Goal: Task Accomplishment & Management: Complete application form

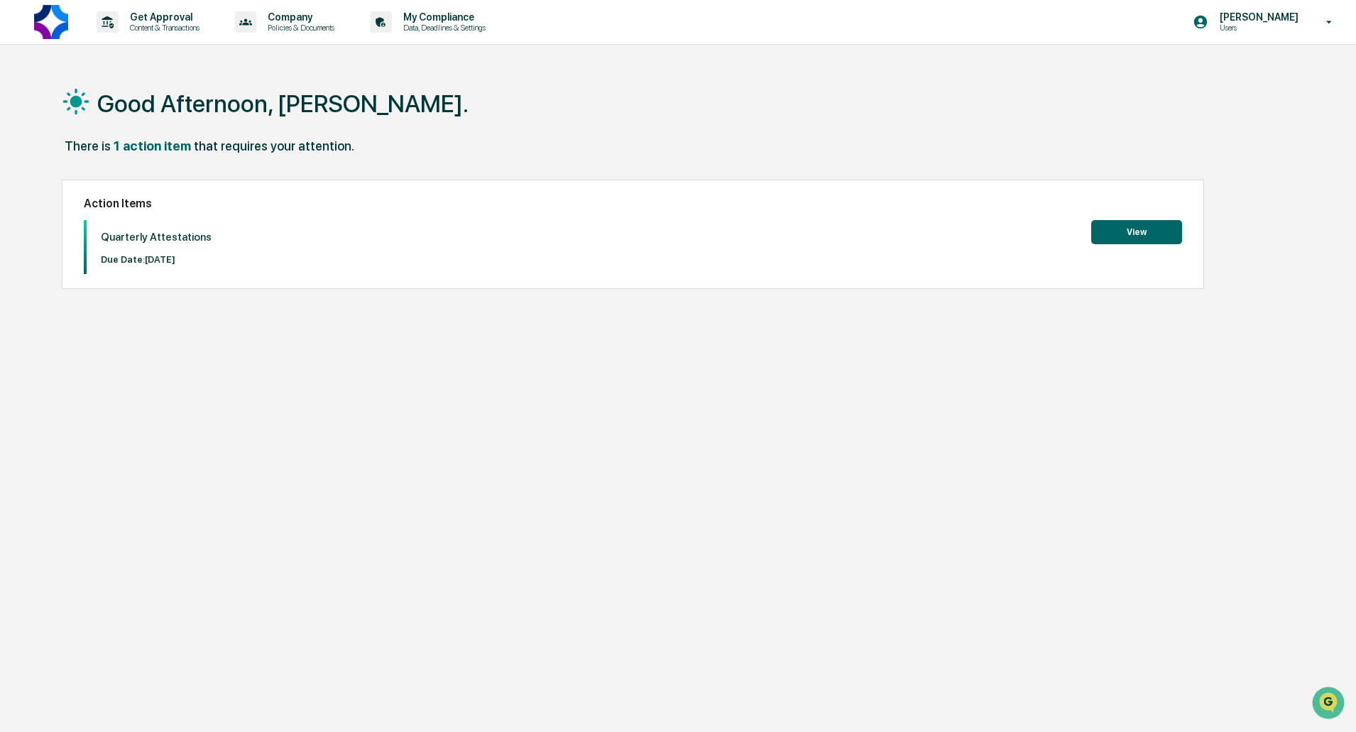
click at [1125, 226] on button "View" at bounding box center [1136, 232] width 91 height 24
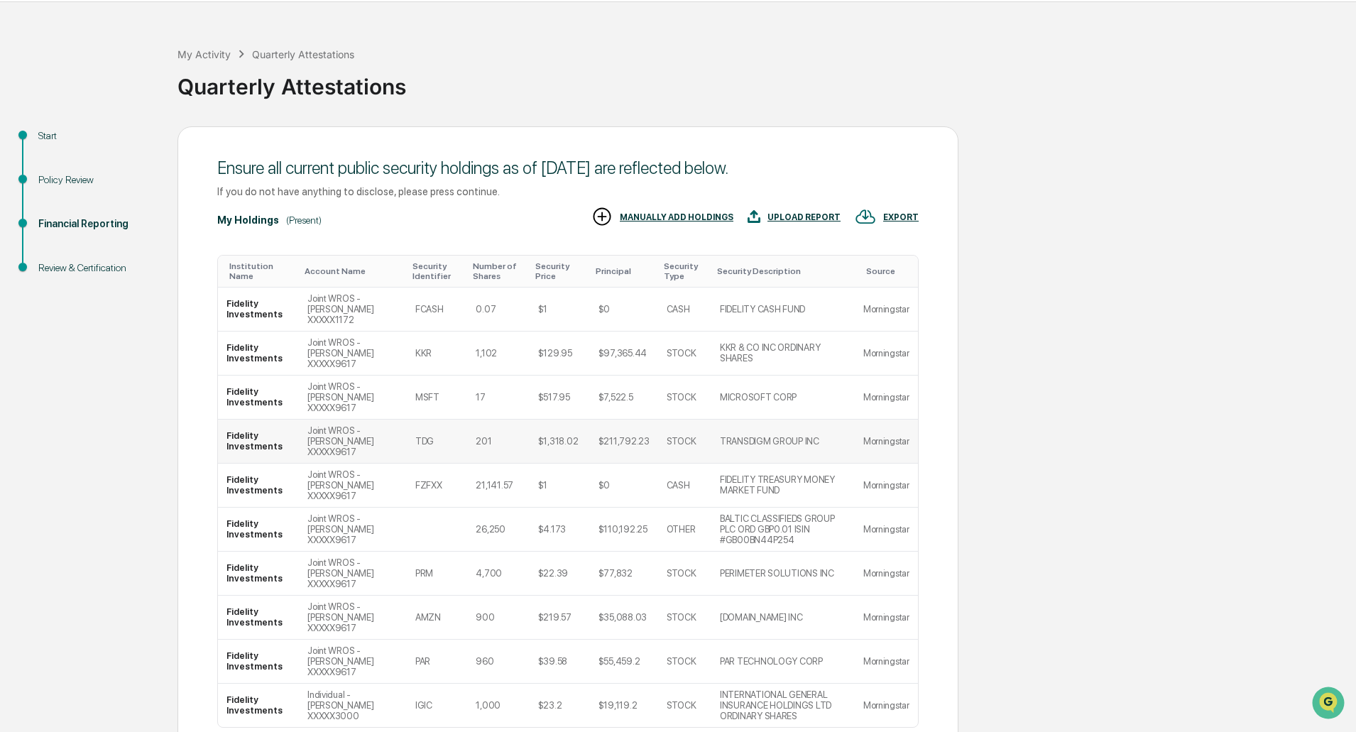
scroll to position [66, 0]
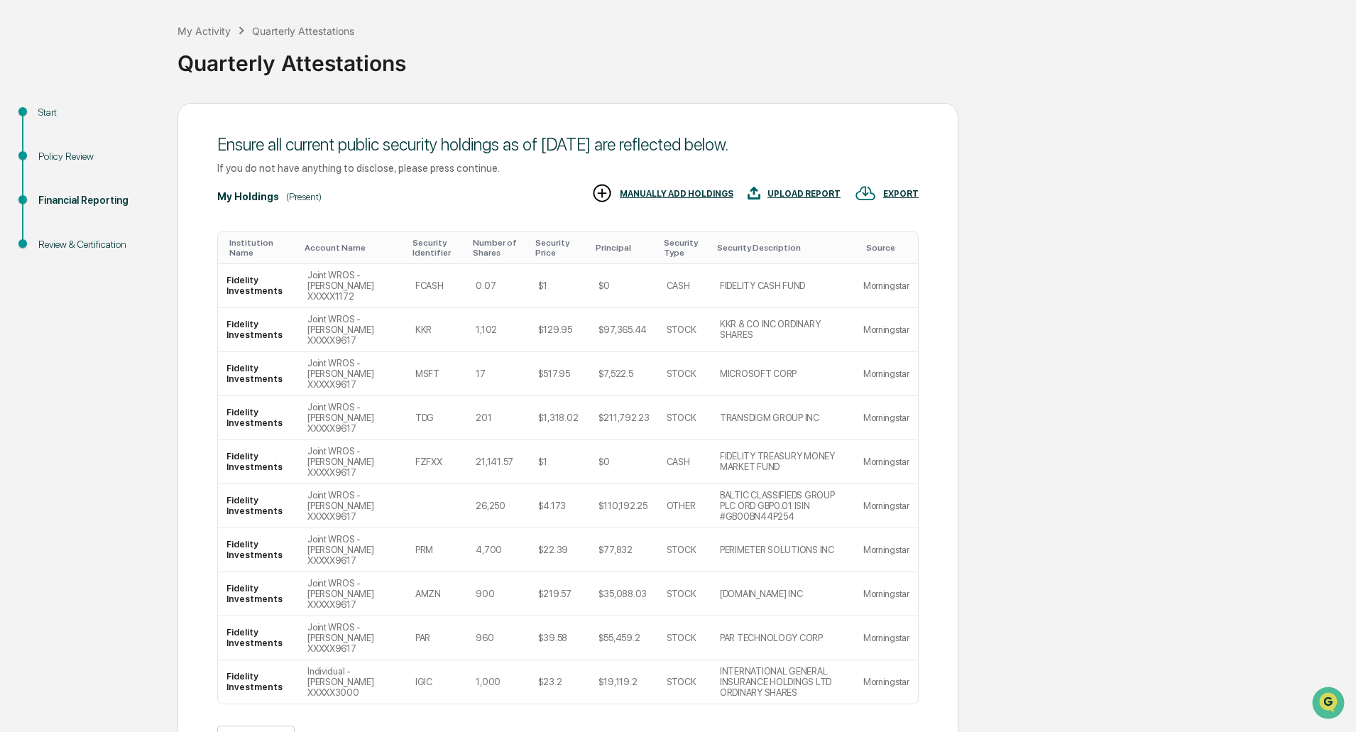
click at [402, 731] on button ">" at bounding box center [395, 738] width 14 height 12
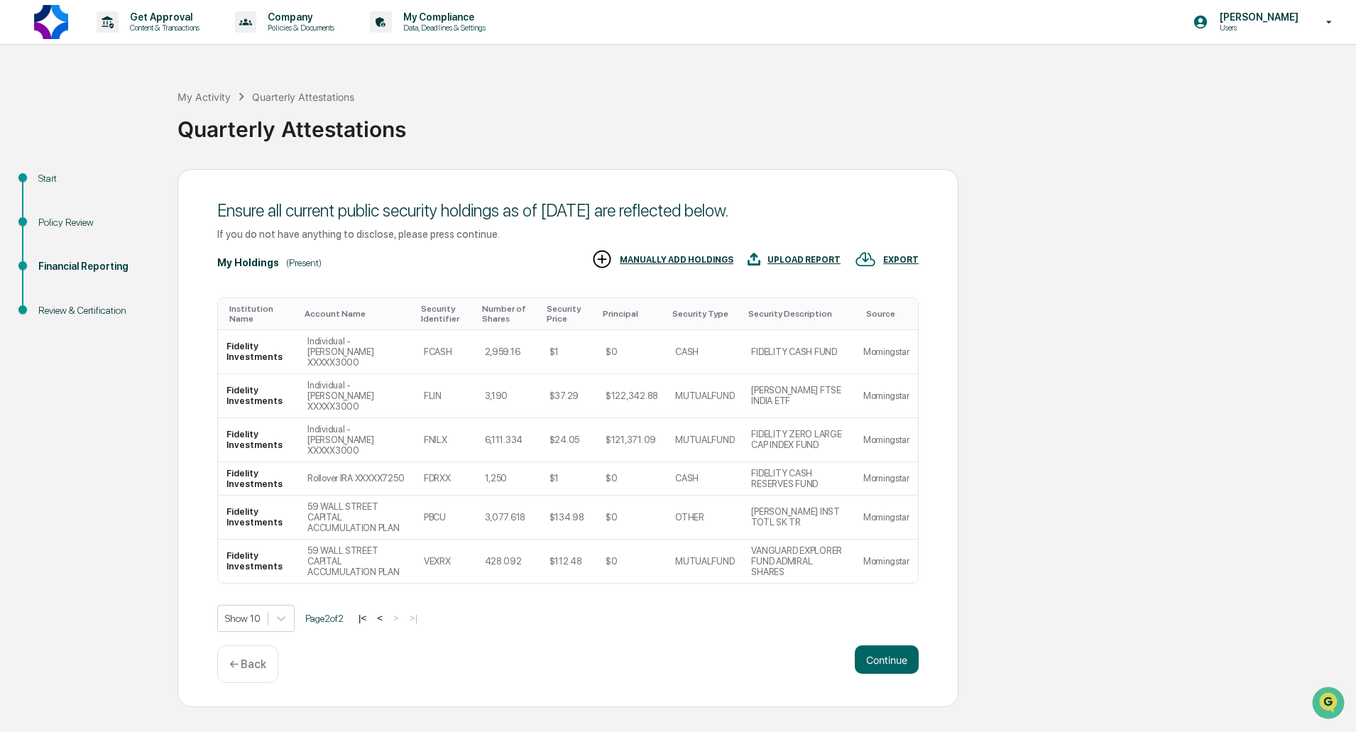
scroll to position [0, 0]
click at [383, 612] on button "<" at bounding box center [380, 618] width 14 height 12
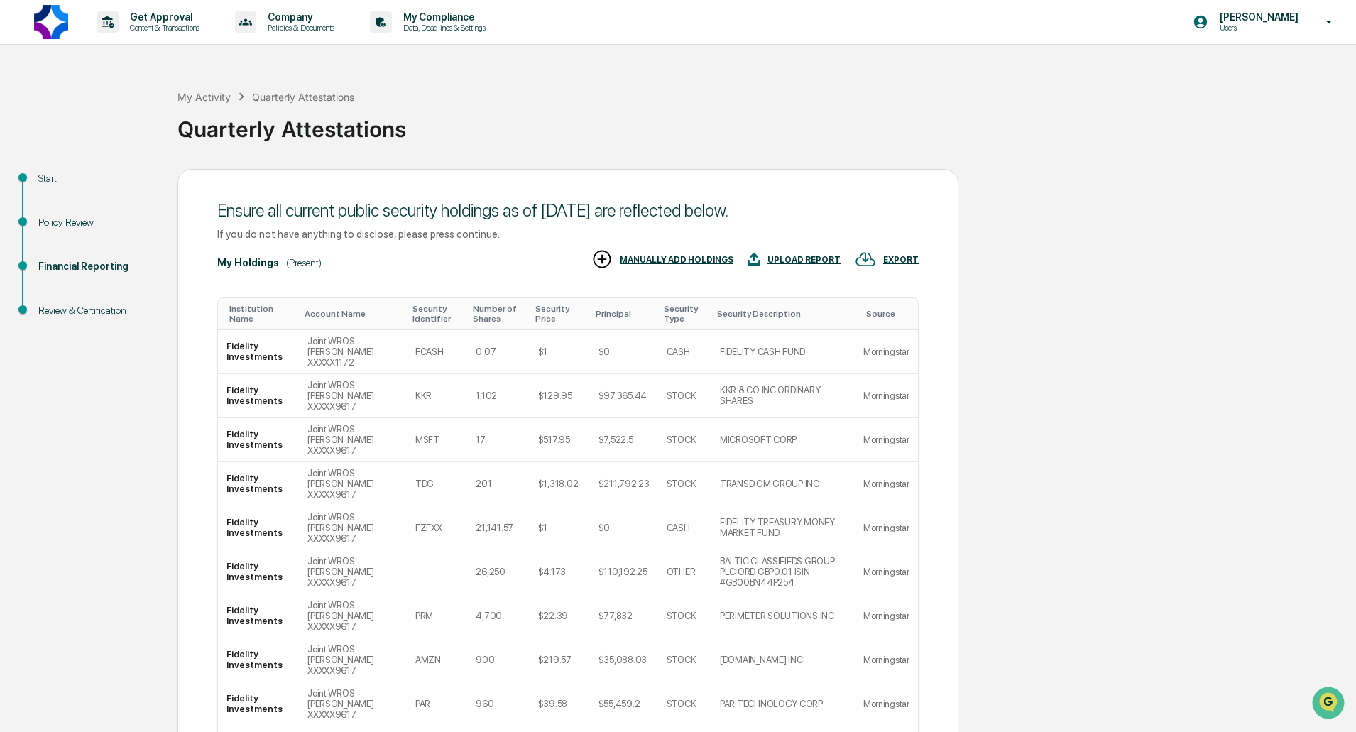
click at [549, 244] on div "Ensure all current public security holdings as of [DATE] are reflected below. I…" at bounding box center [567, 220] width 701 height 55
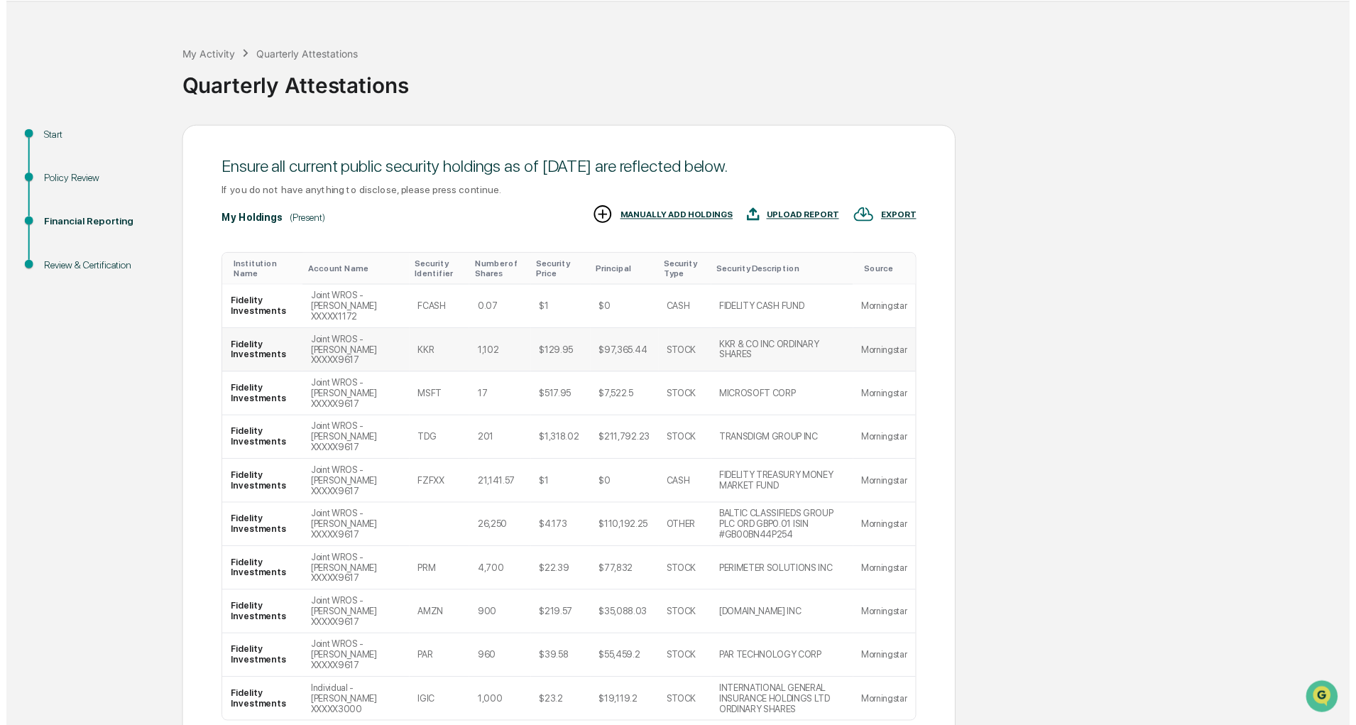
scroll to position [66, 0]
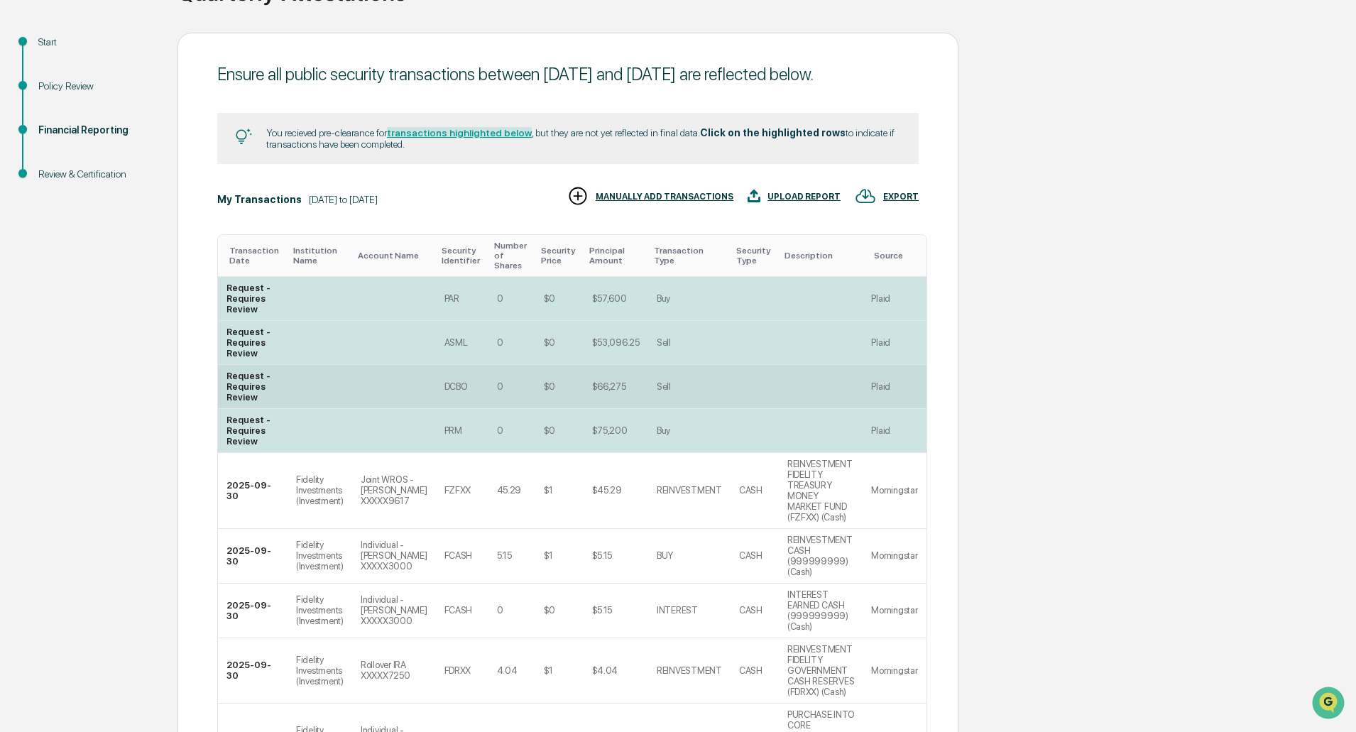
scroll to position [142, 0]
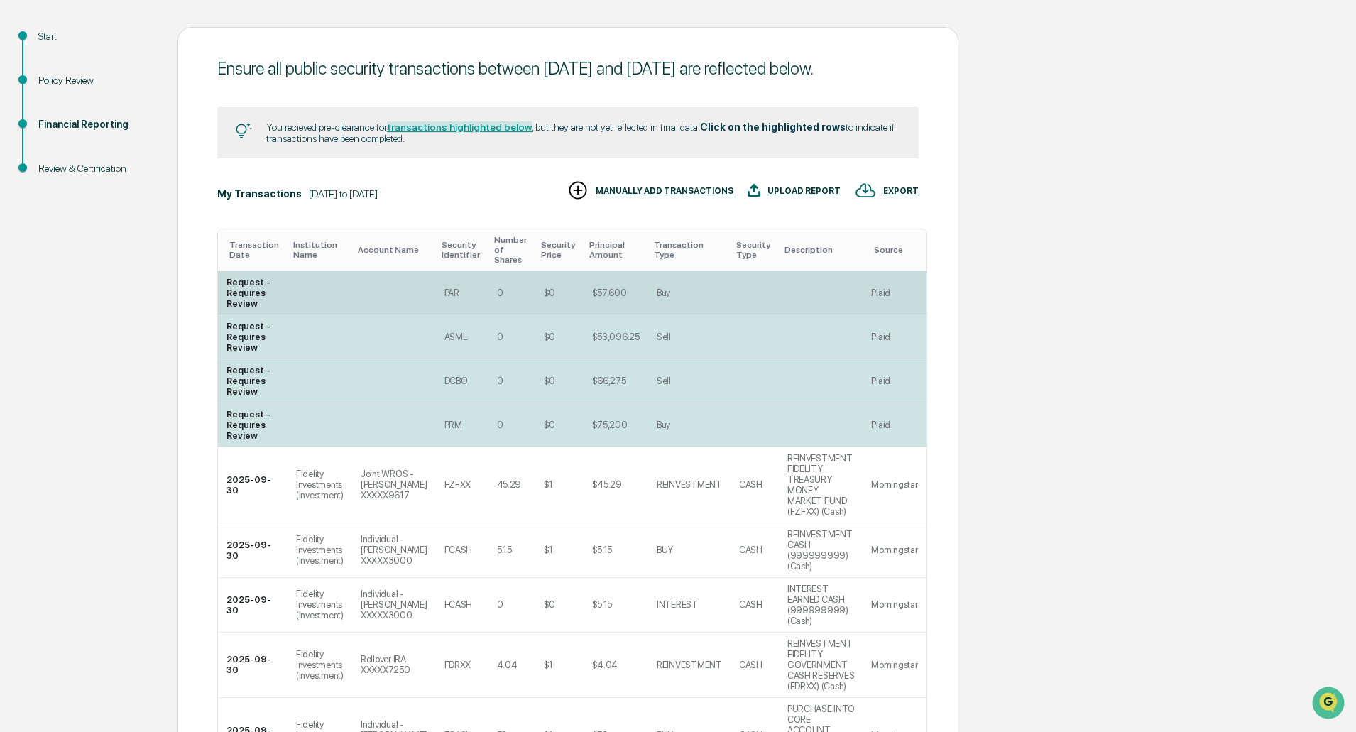
click at [779, 315] on td at bounding box center [821, 293] width 84 height 44
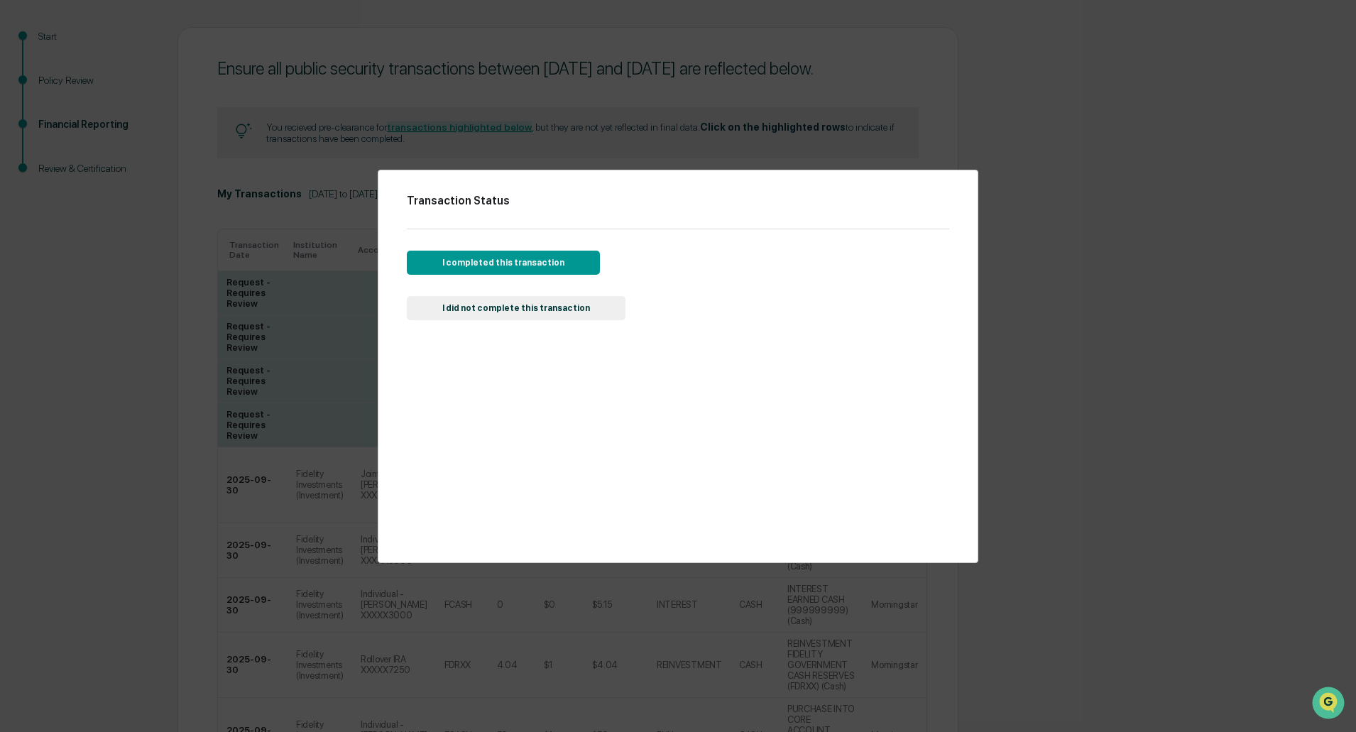
click at [540, 264] on button "I completed this transaction" at bounding box center [503, 263] width 193 height 24
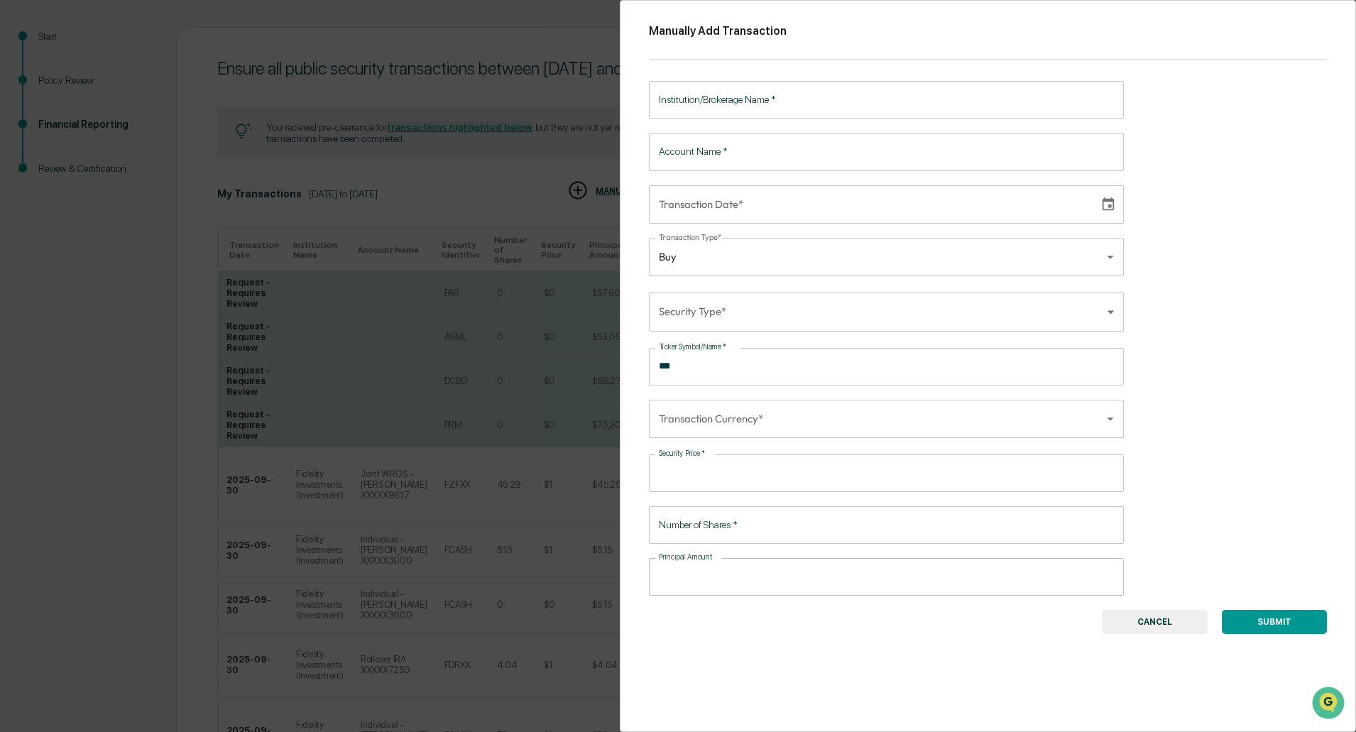
click at [1151, 622] on button "CANCEL" at bounding box center [1155, 622] width 106 height 24
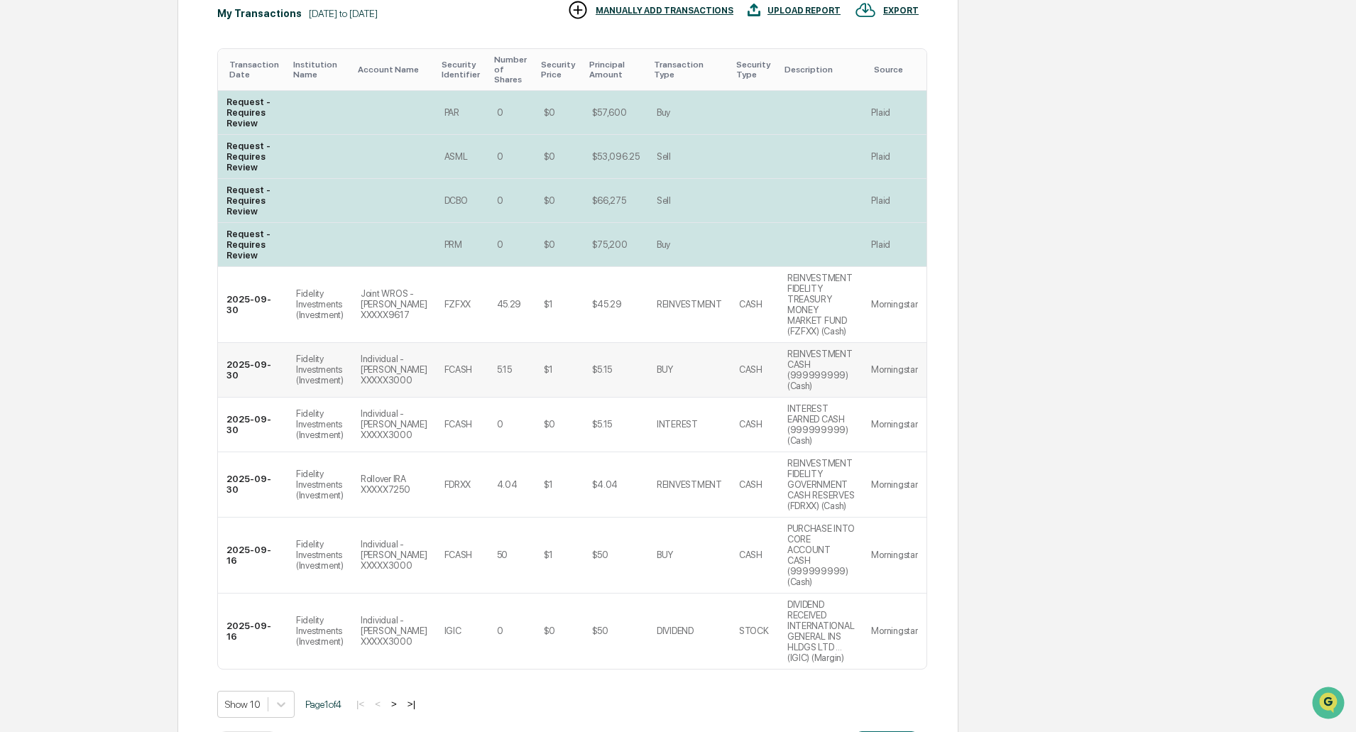
scroll to position [341, 0]
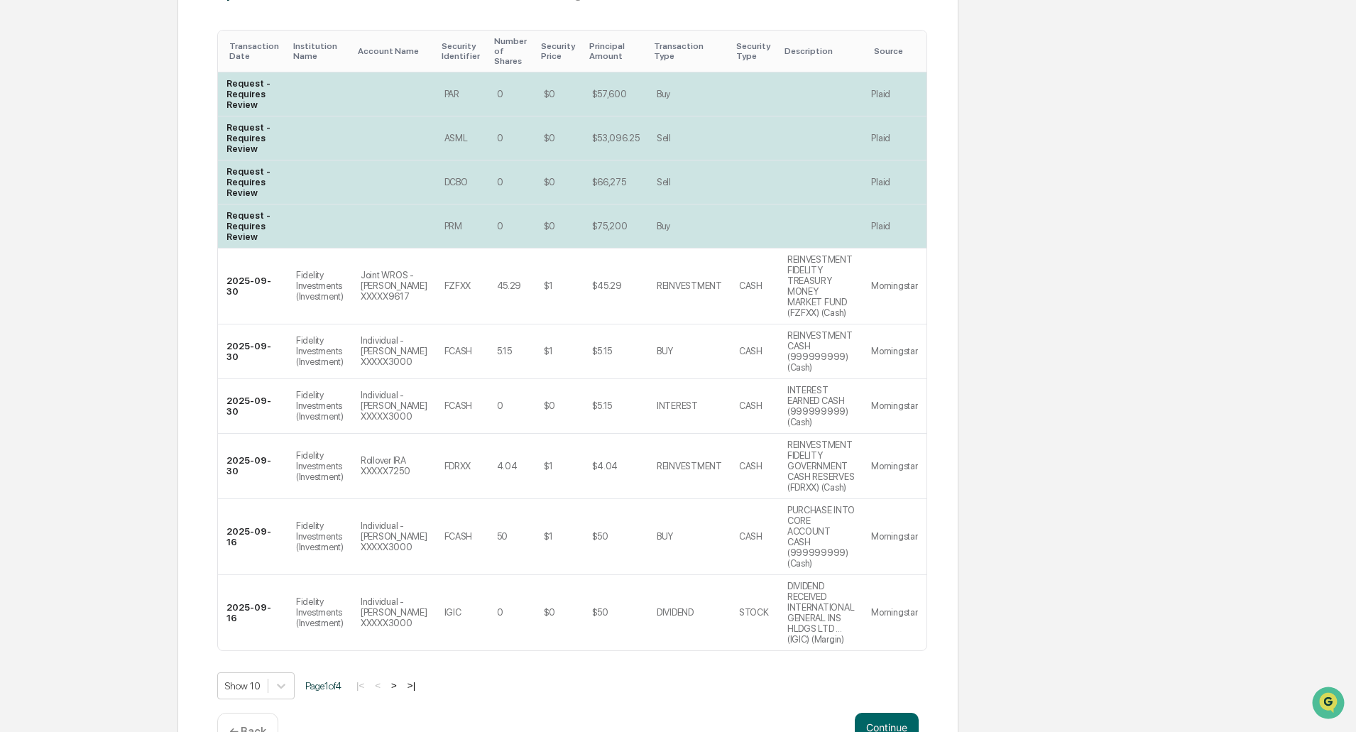
click at [401, 679] on button ">" at bounding box center [394, 685] width 14 height 12
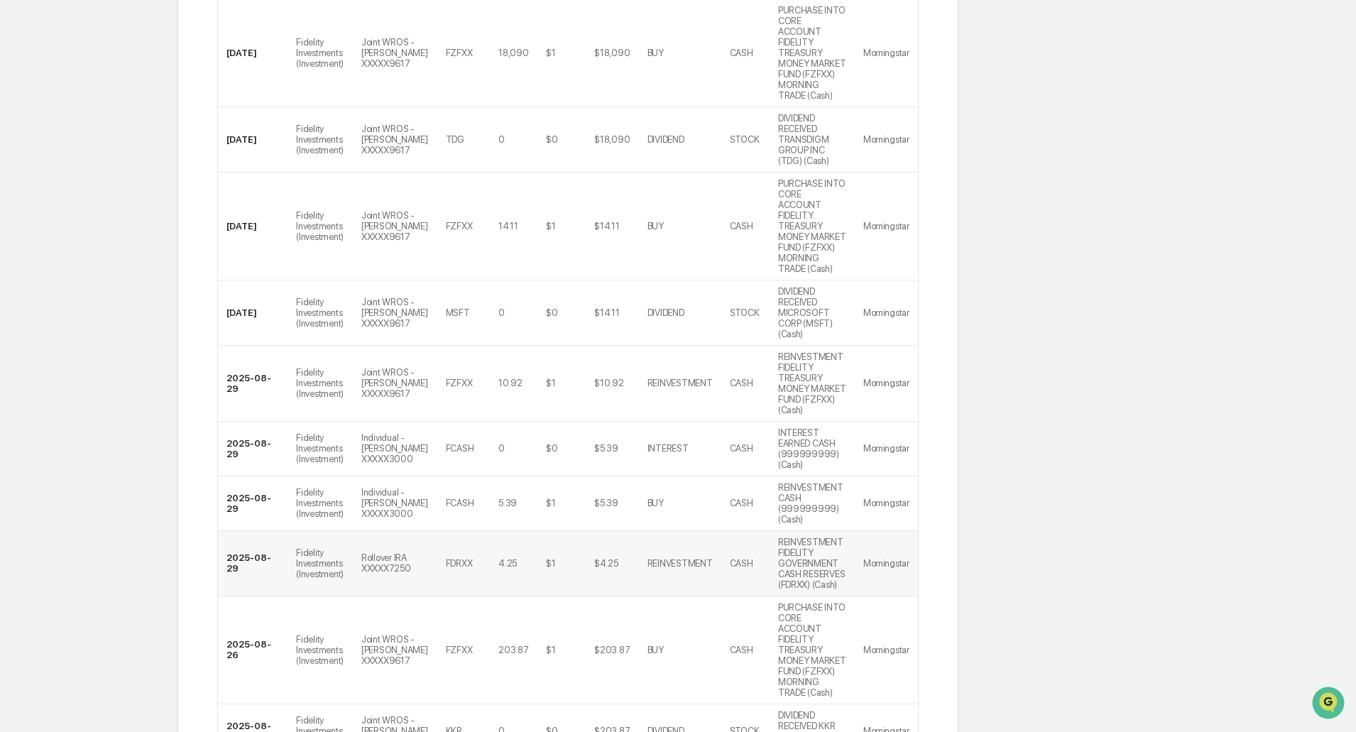
scroll to position [415, 0]
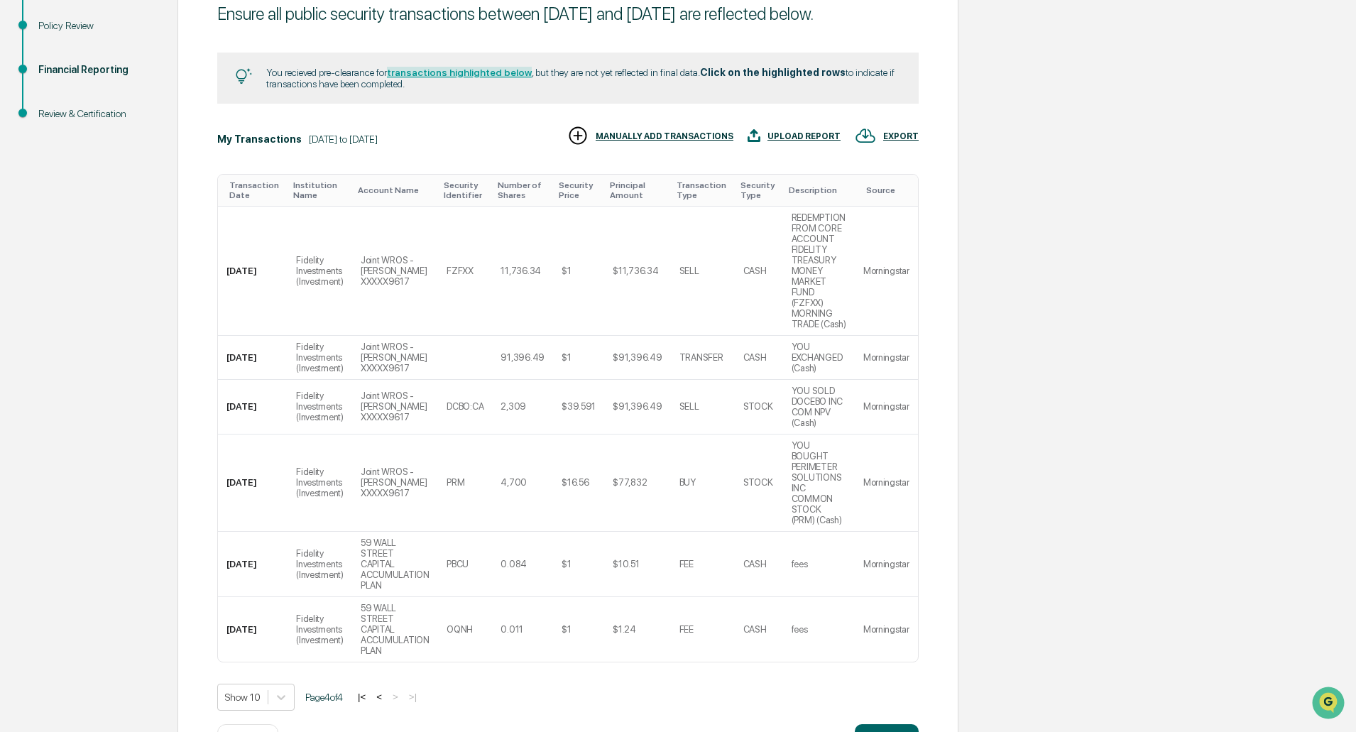
click at [370, 691] on button "|<" at bounding box center [361, 697] width 16 height 12
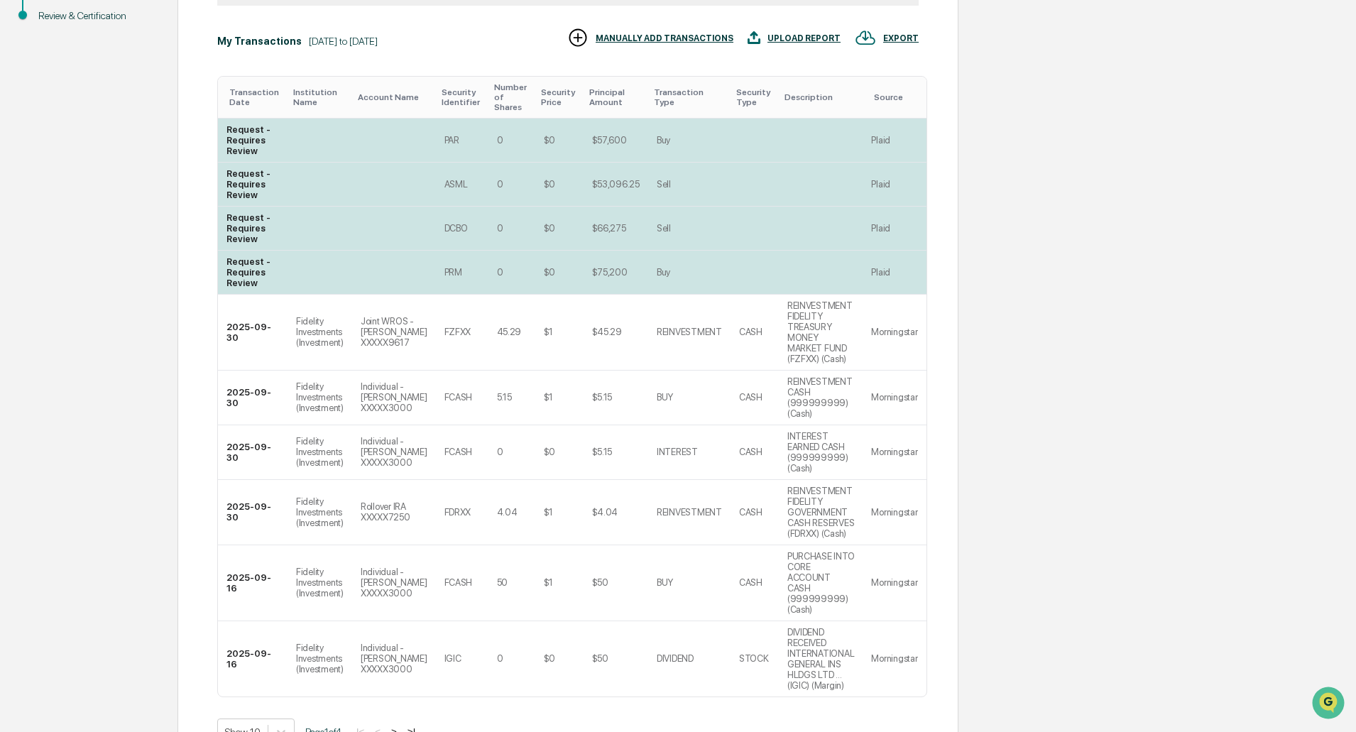
scroll to position [270, 0]
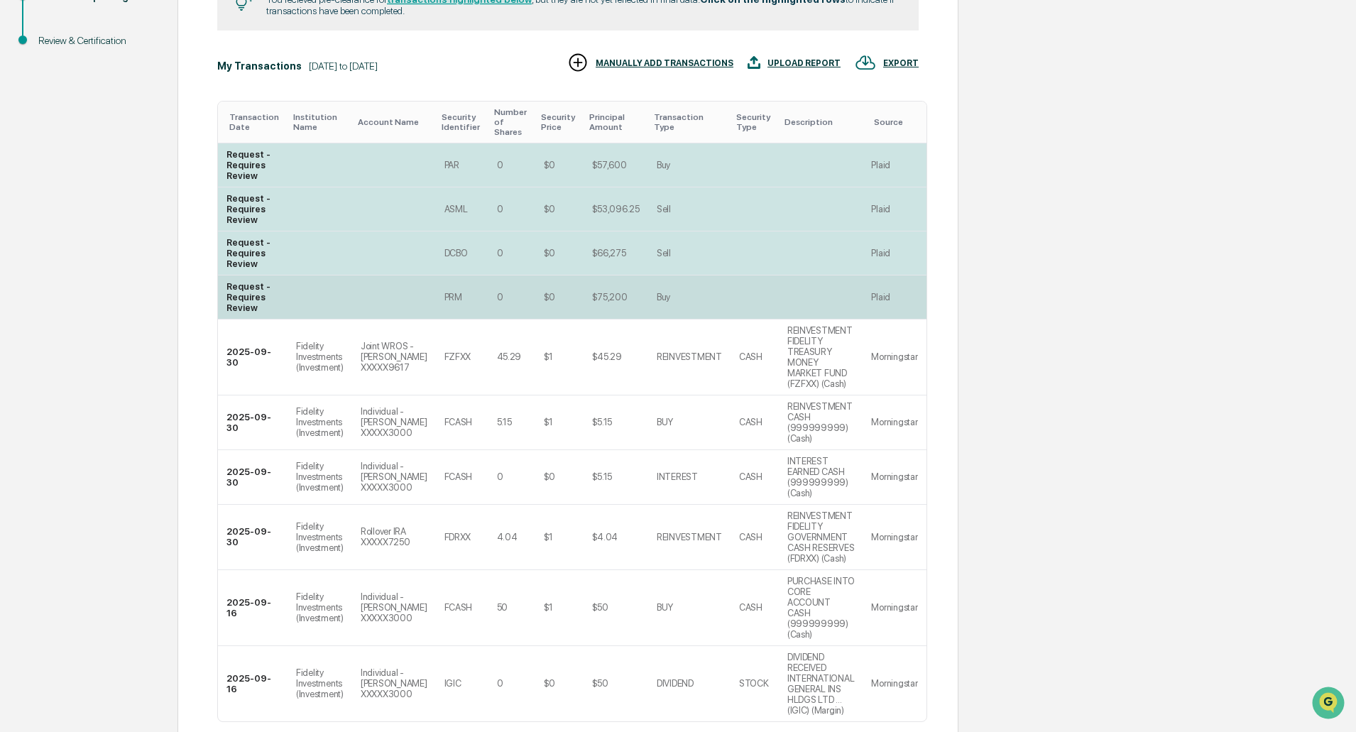
click at [712, 306] on td "Buy" at bounding box center [689, 297] width 82 height 44
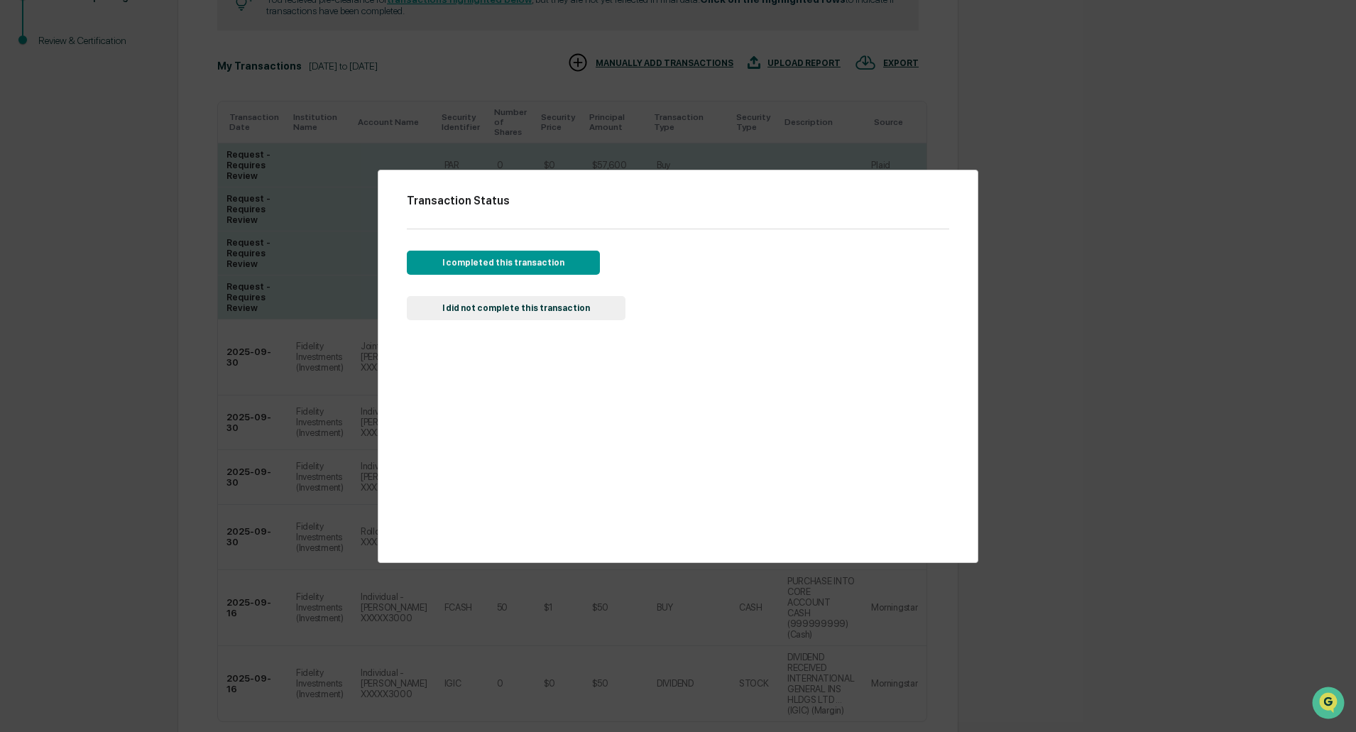
click at [554, 260] on button "I completed this transaction" at bounding box center [503, 263] width 193 height 24
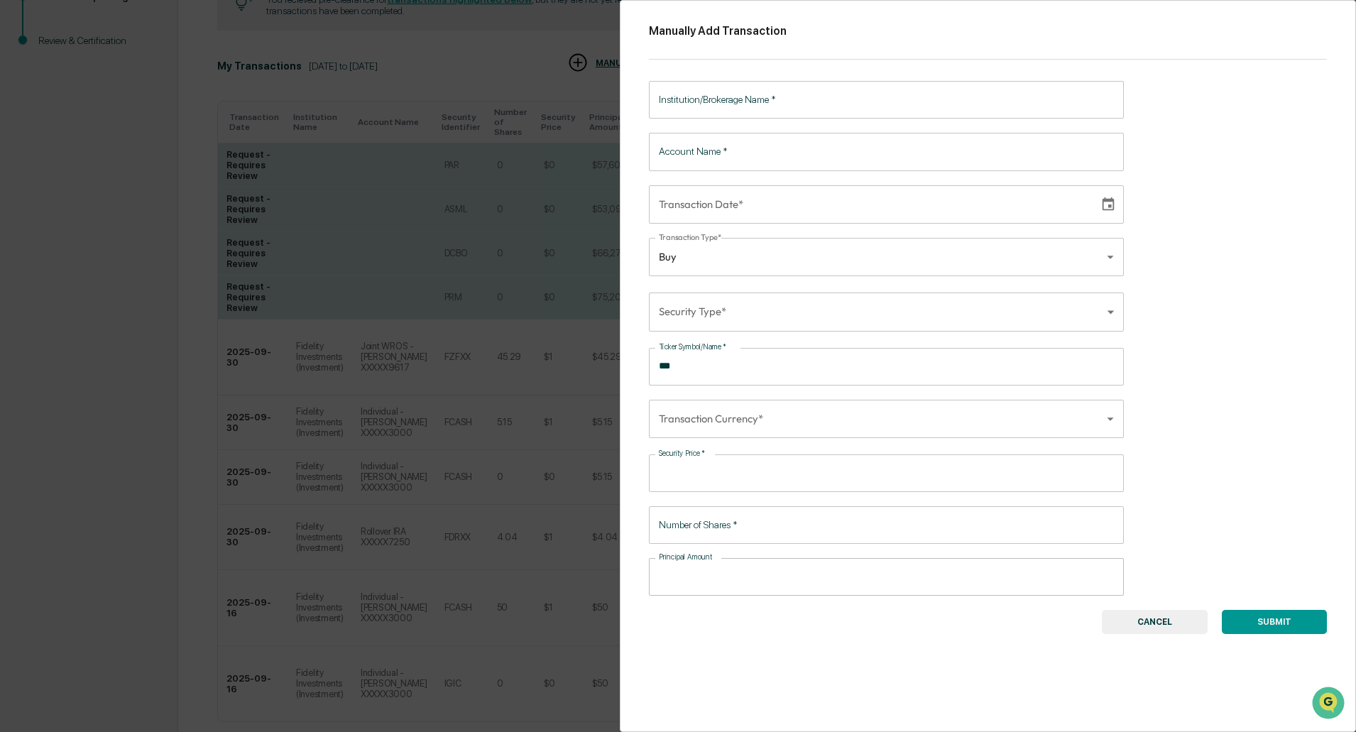
click at [715, 20] on div "Manually Add Transaction Institution/Brokerage Name   * Institution/Brokerage N…" at bounding box center [988, 366] width 736 height 732
click at [1111, 619] on button "CANCEL" at bounding box center [1155, 622] width 106 height 24
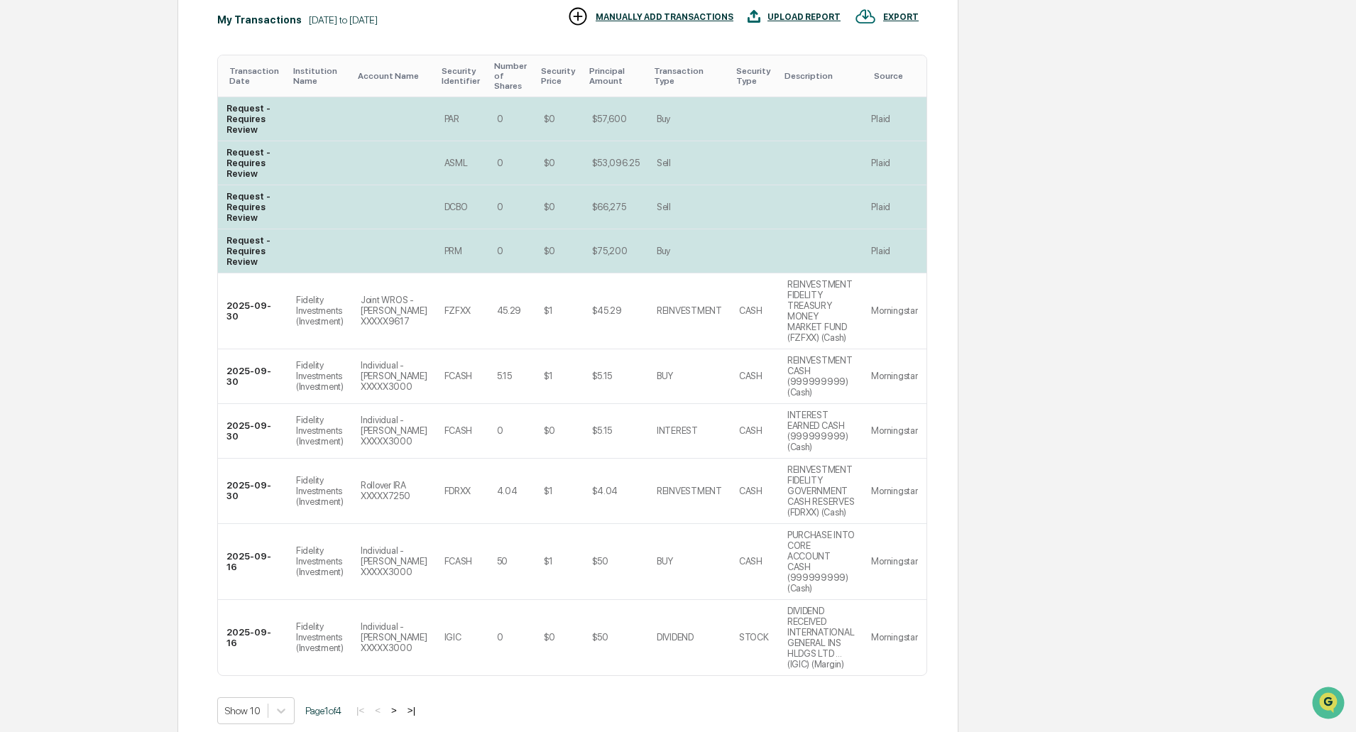
scroll to position [341, 0]
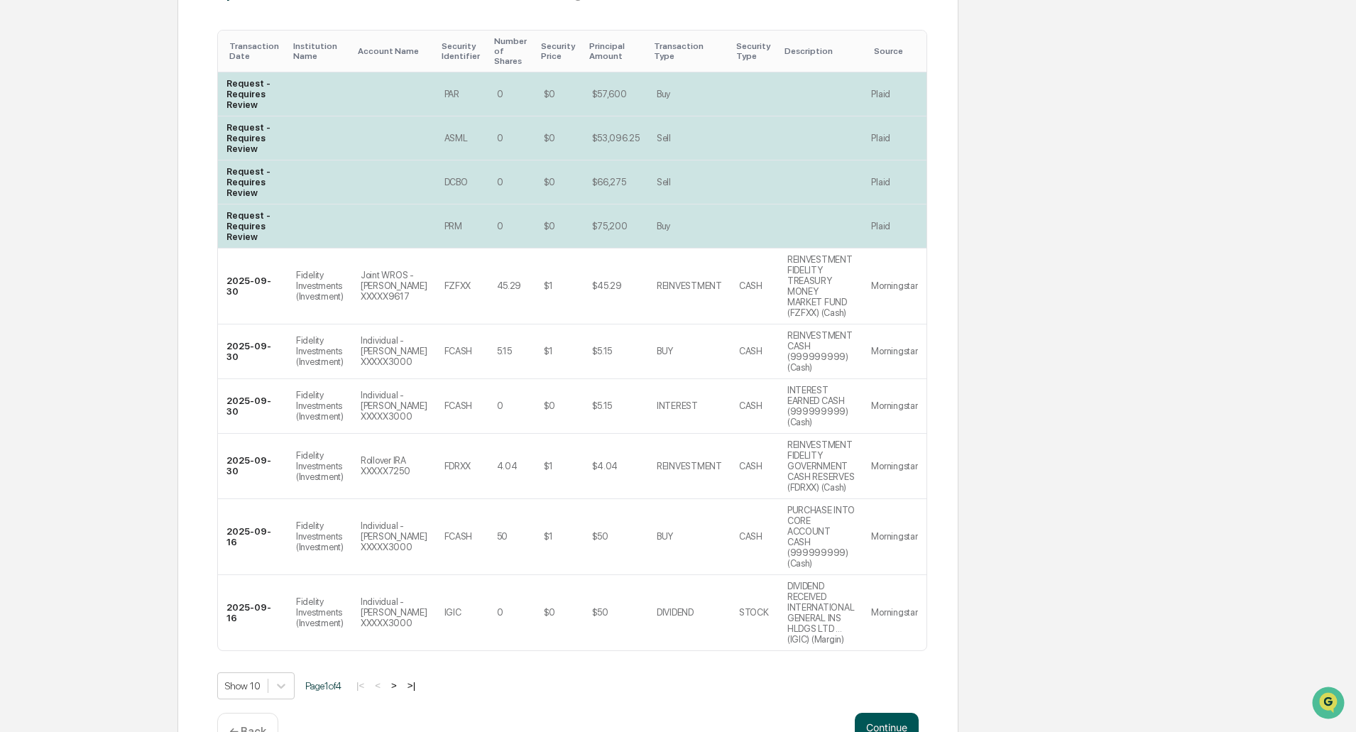
click at [885, 713] on button "Continue" at bounding box center [887, 727] width 64 height 28
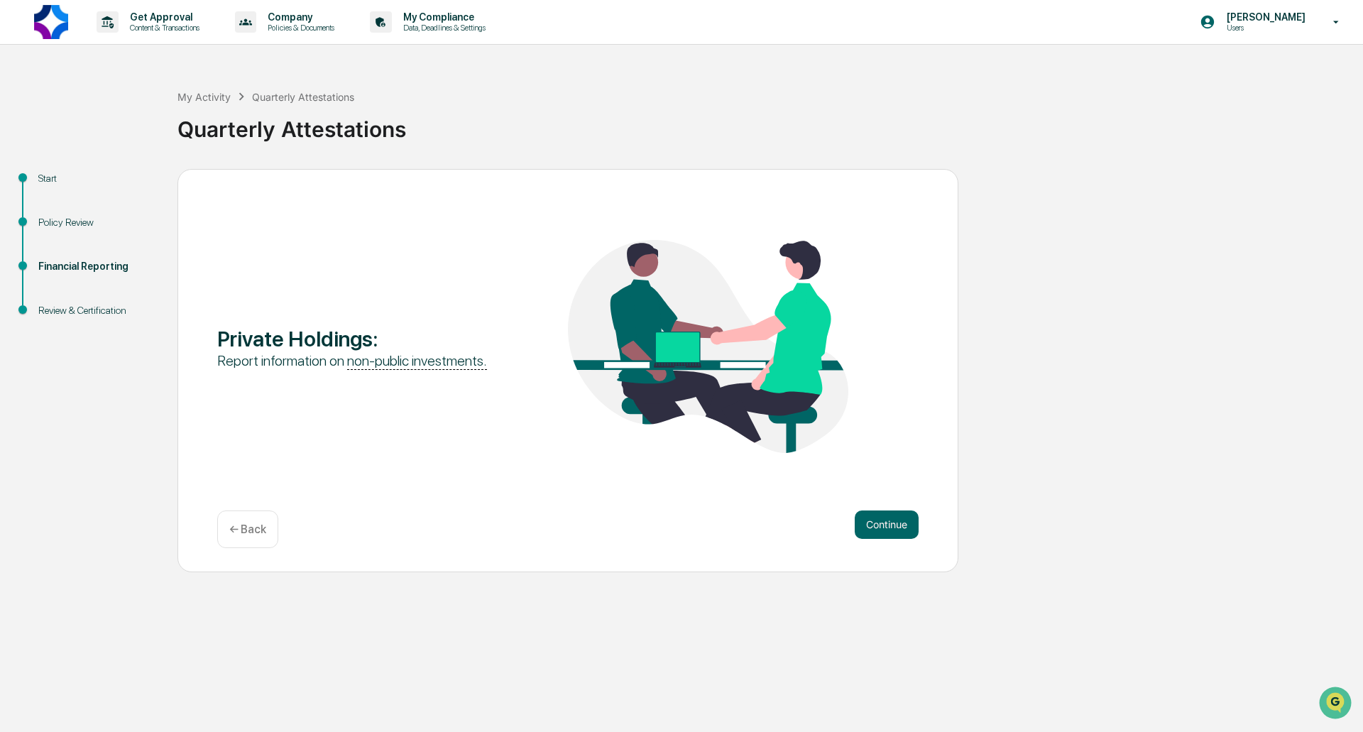
click at [248, 522] on p "← Back" at bounding box center [247, 528] width 37 height 13
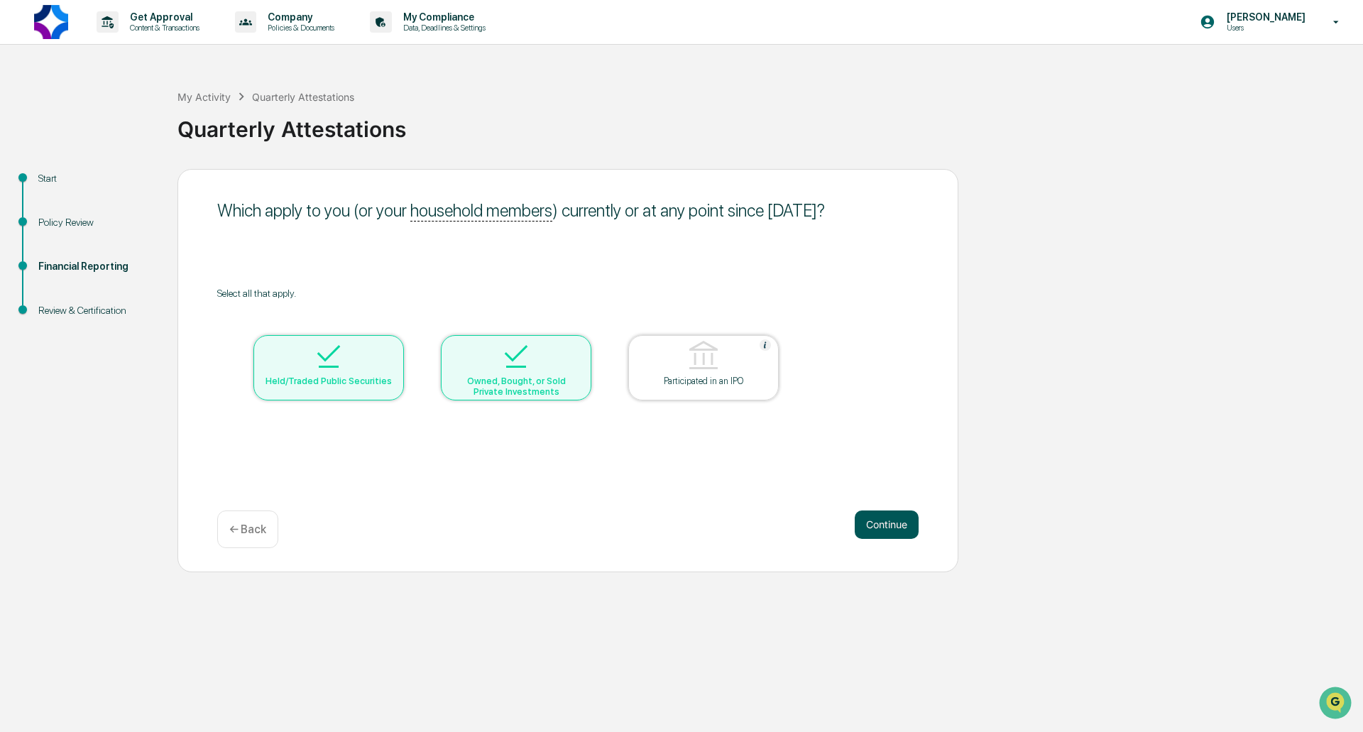
click at [889, 524] on button "Continue" at bounding box center [887, 524] width 64 height 28
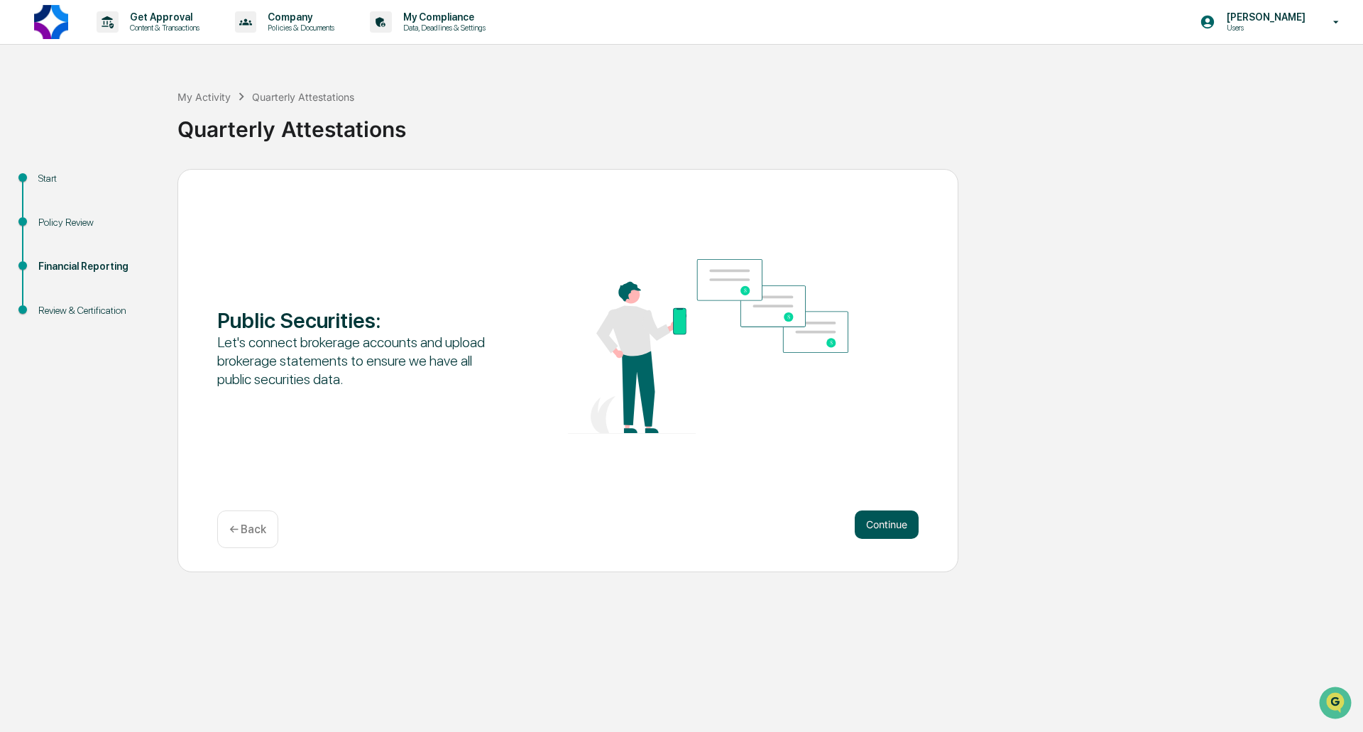
click at [896, 521] on button "Continue" at bounding box center [887, 524] width 64 height 28
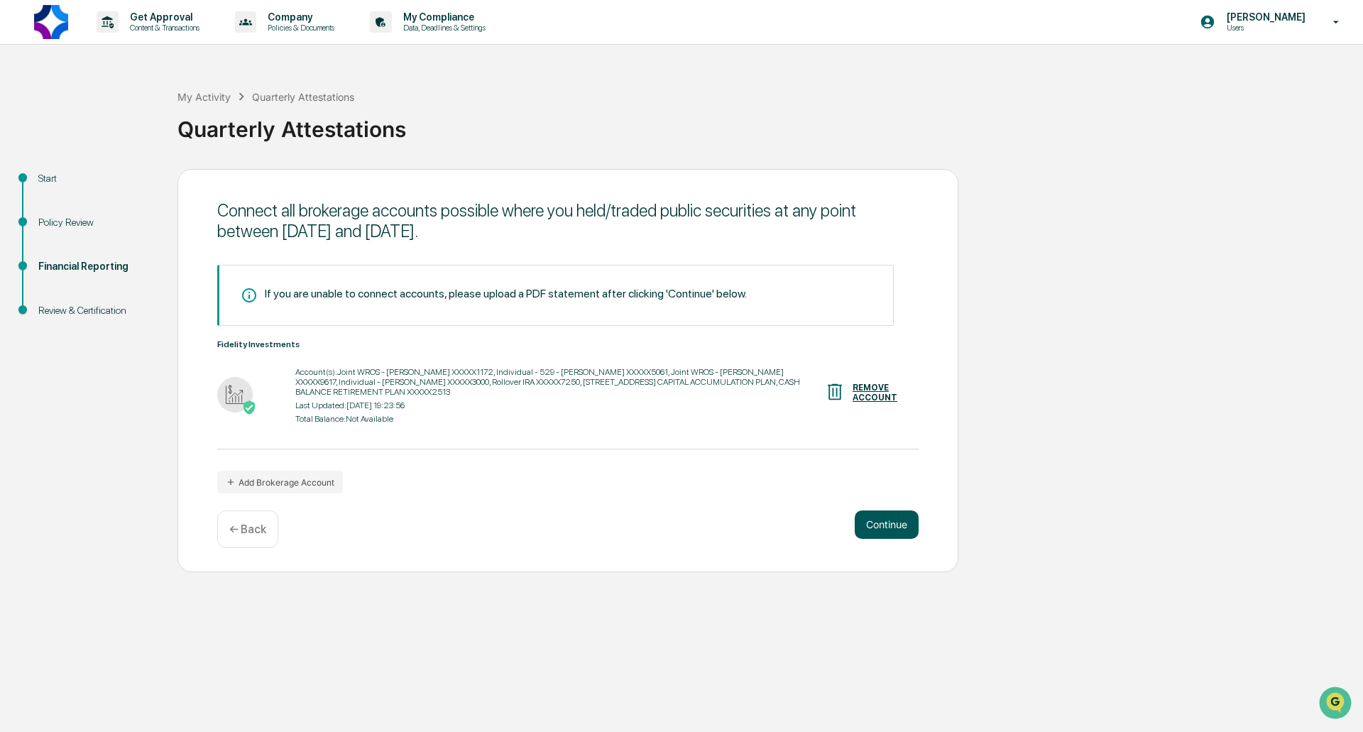
click at [896, 522] on button "Continue" at bounding box center [887, 524] width 64 height 28
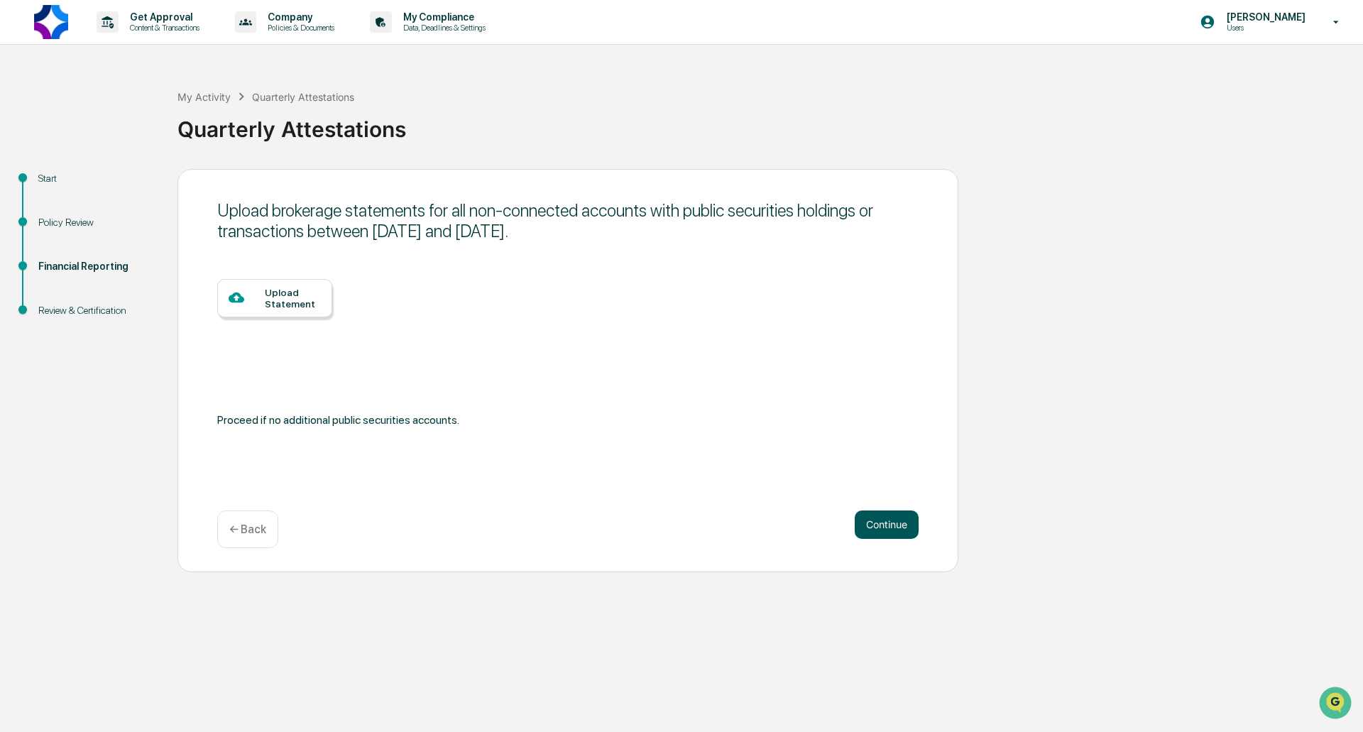
click at [883, 522] on button "Continue" at bounding box center [887, 524] width 64 height 28
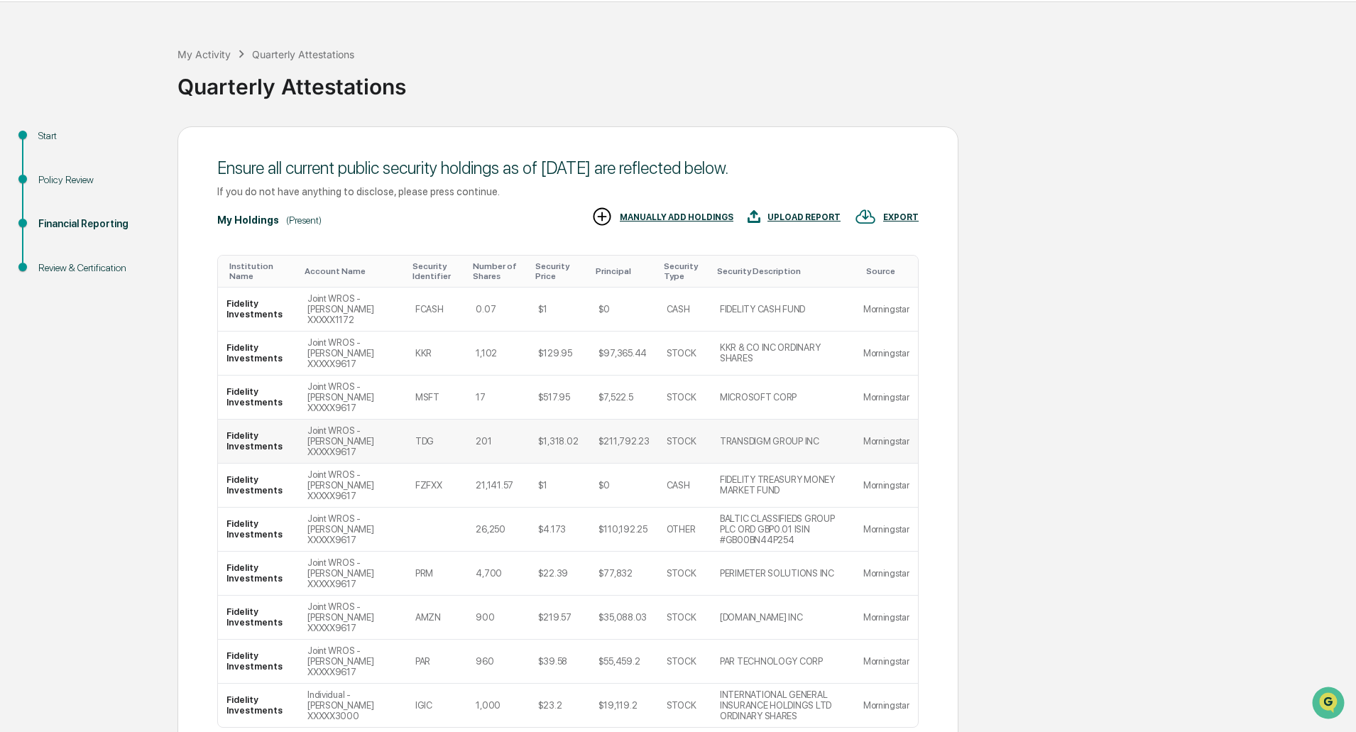
scroll to position [66, 0]
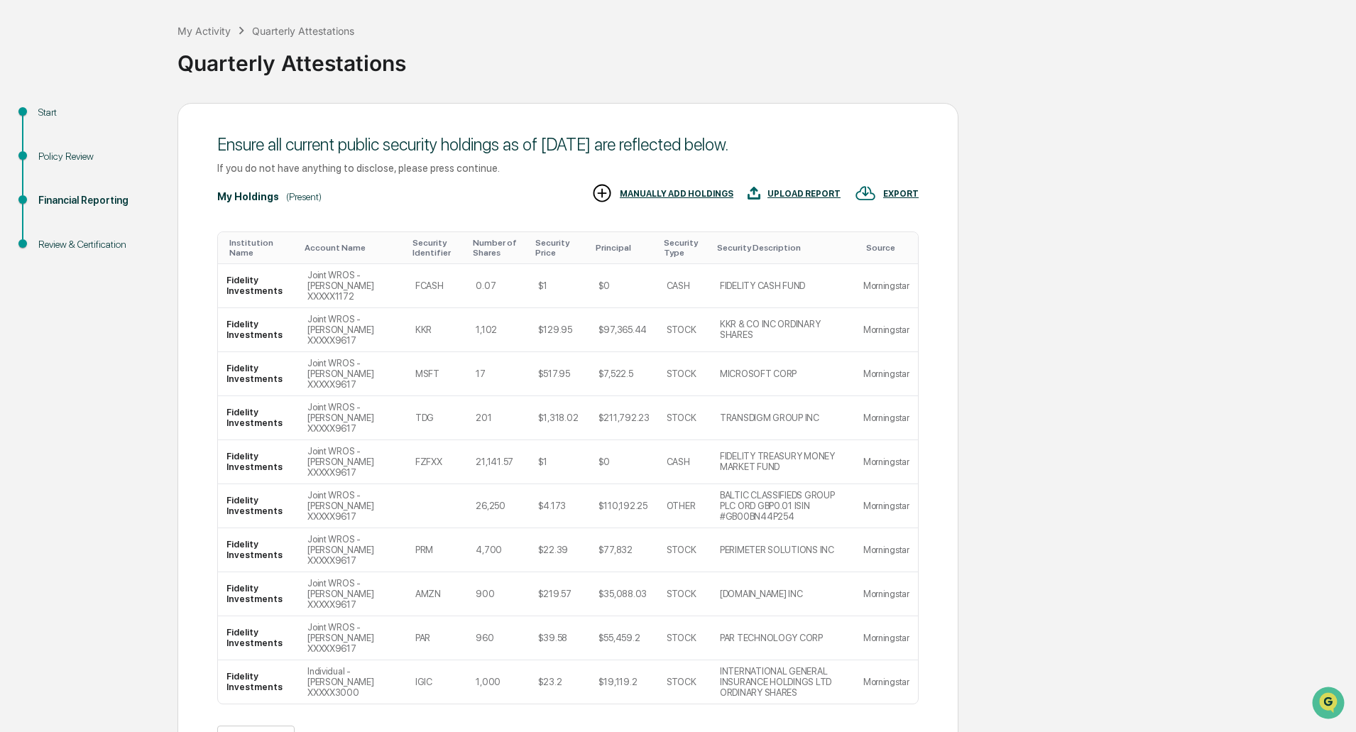
click at [402, 731] on button ">" at bounding box center [395, 738] width 14 height 12
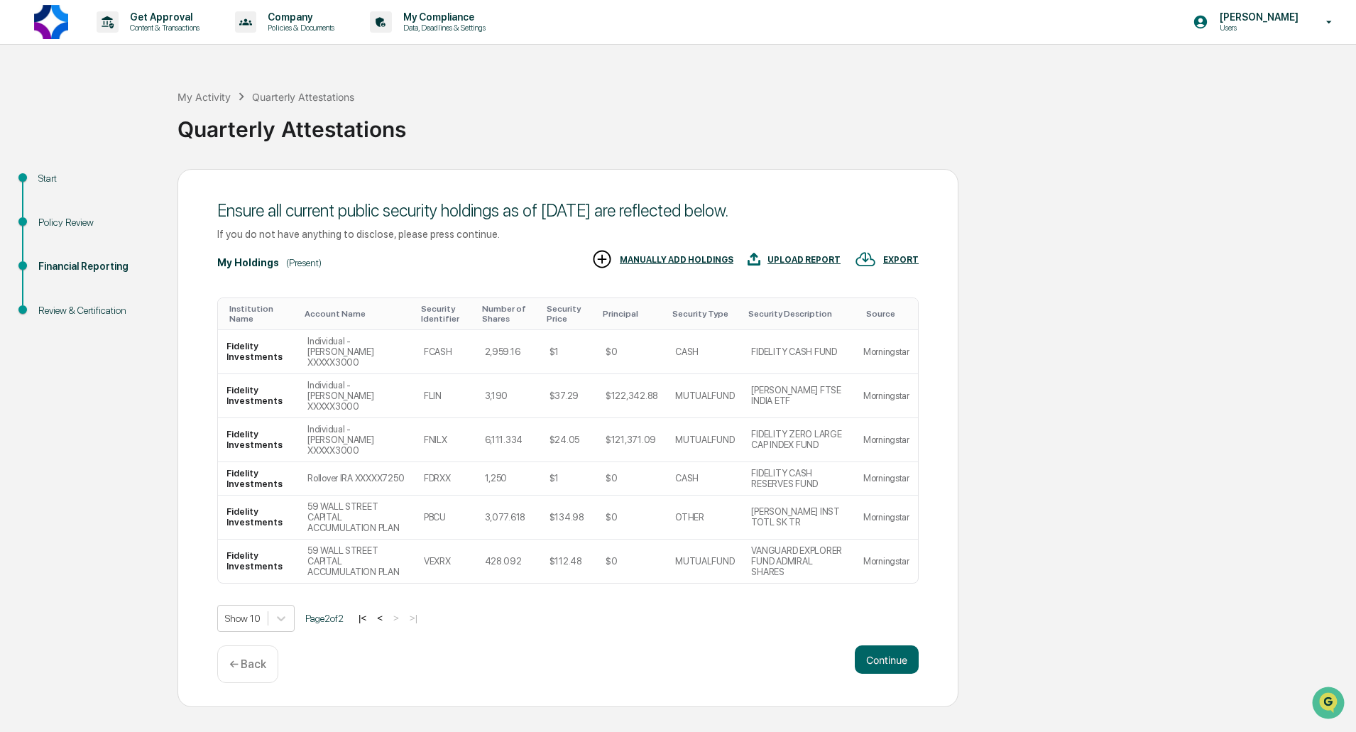
scroll to position [0, 0]
click at [385, 612] on button "<" at bounding box center [380, 618] width 14 height 12
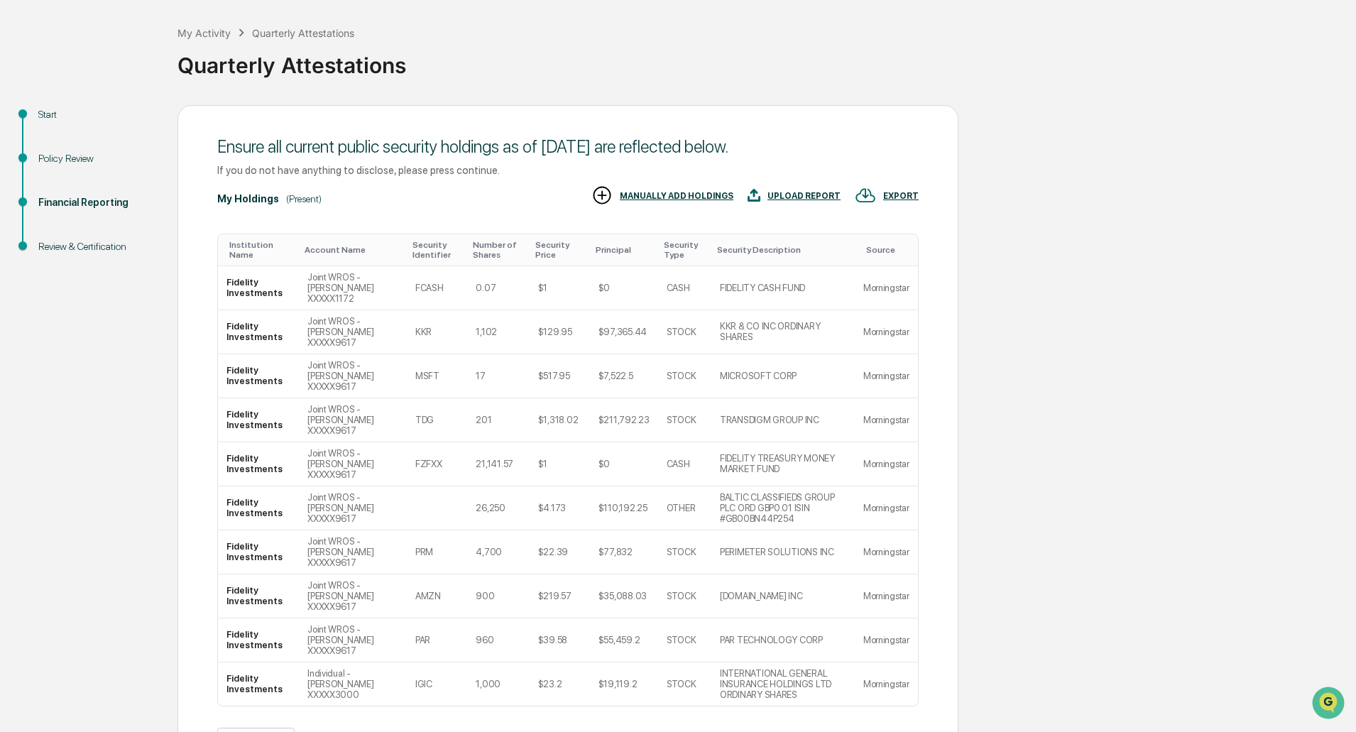
scroll to position [66, 0]
click at [402, 731] on button ">" at bounding box center [395, 738] width 14 height 12
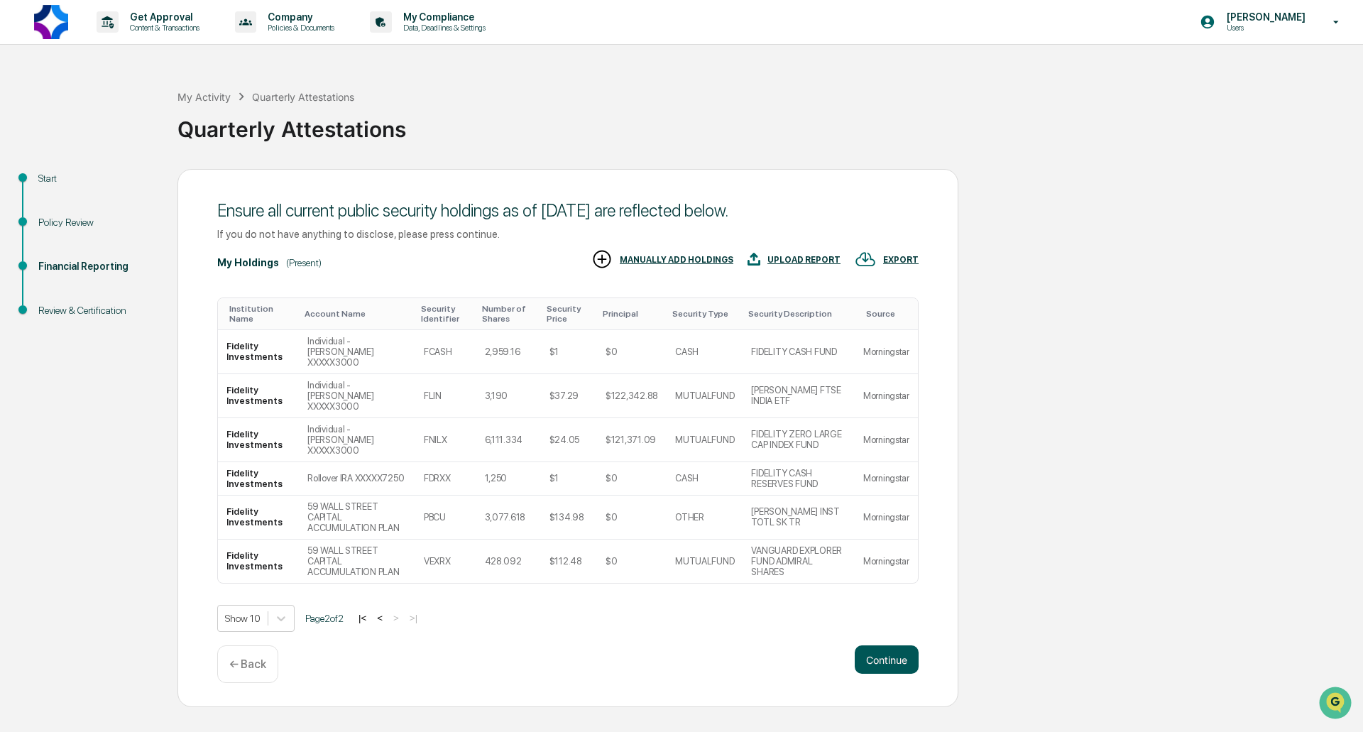
click at [886, 645] on button "Continue" at bounding box center [887, 659] width 64 height 28
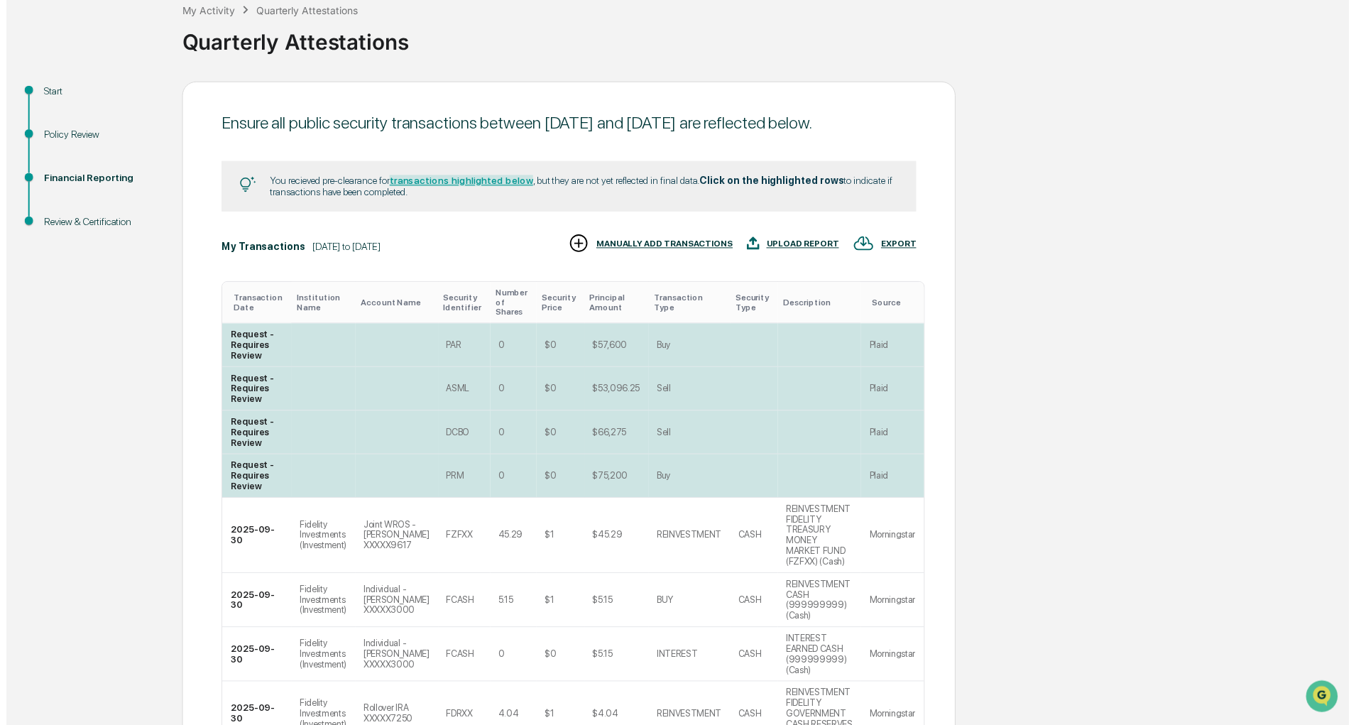
scroll to position [341, 0]
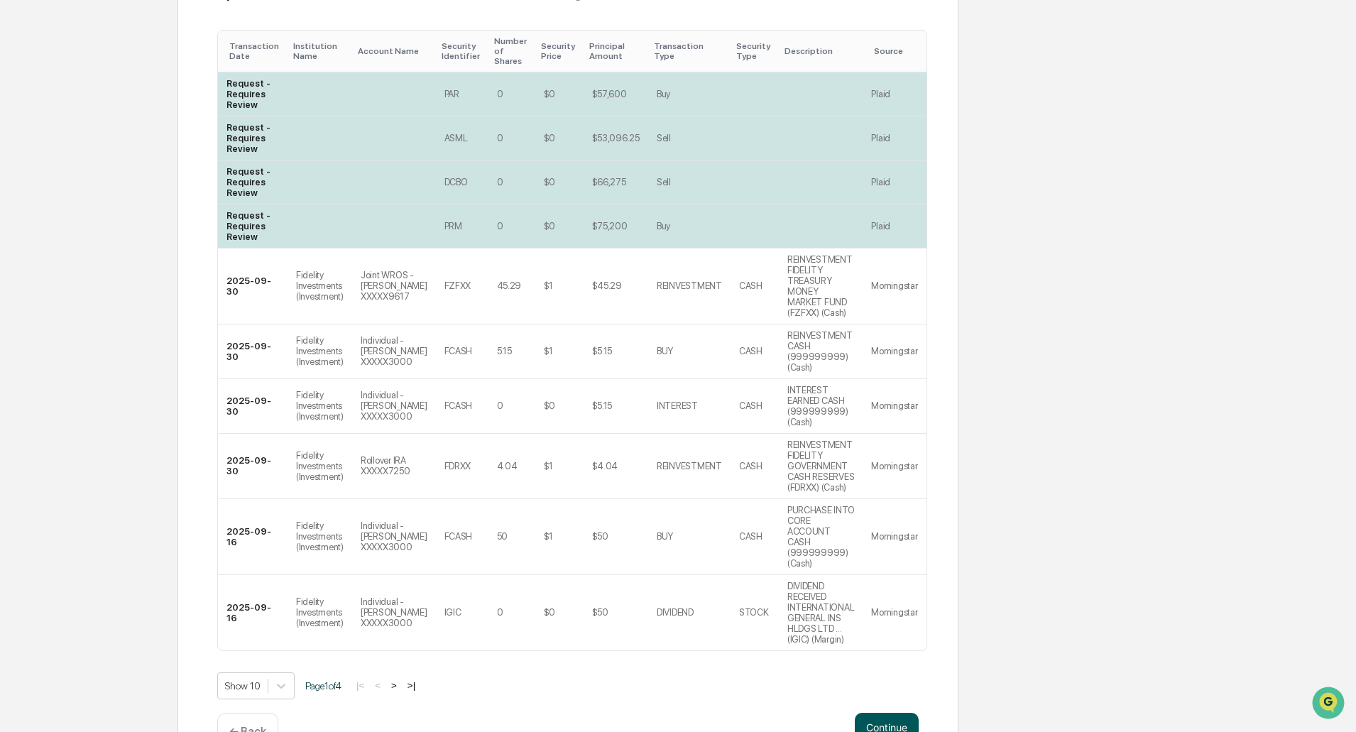
click at [897, 713] on button "Continue" at bounding box center [887, 727] width 64 height 28
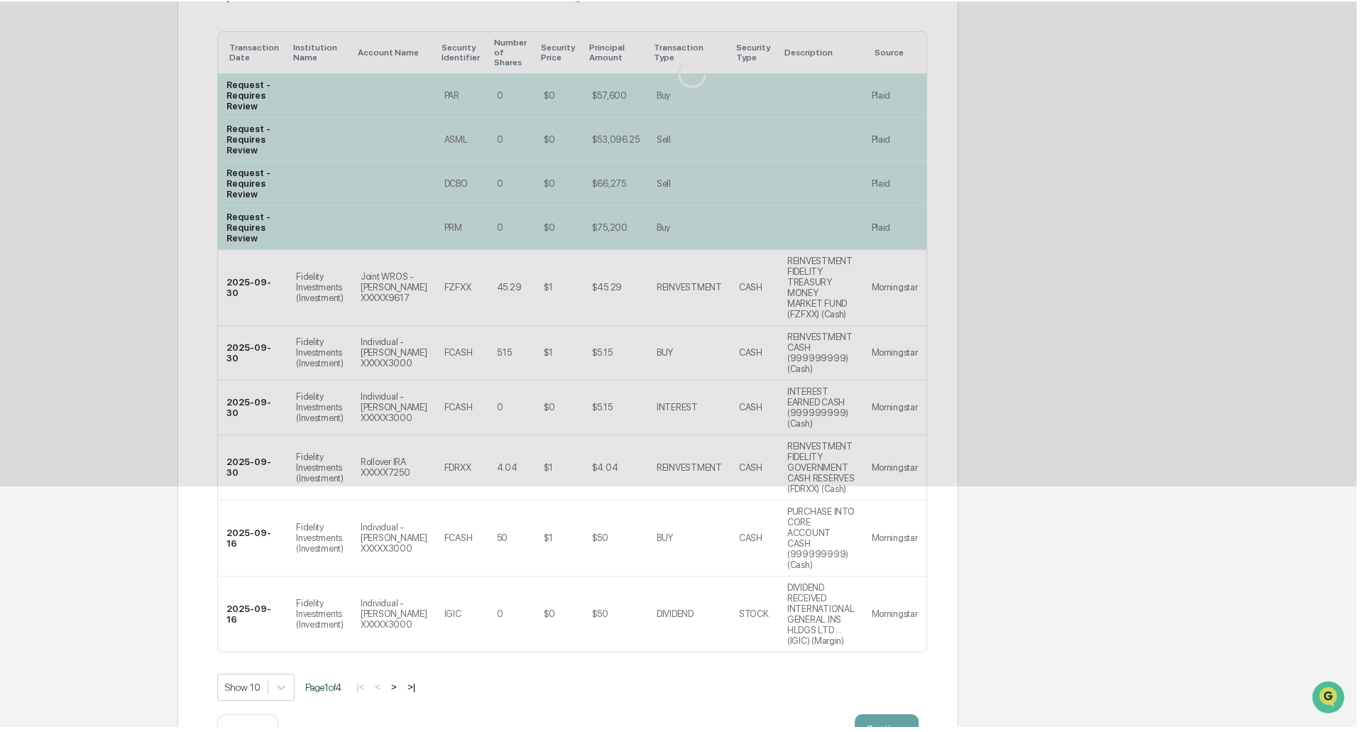
scroll to position [0, 0]
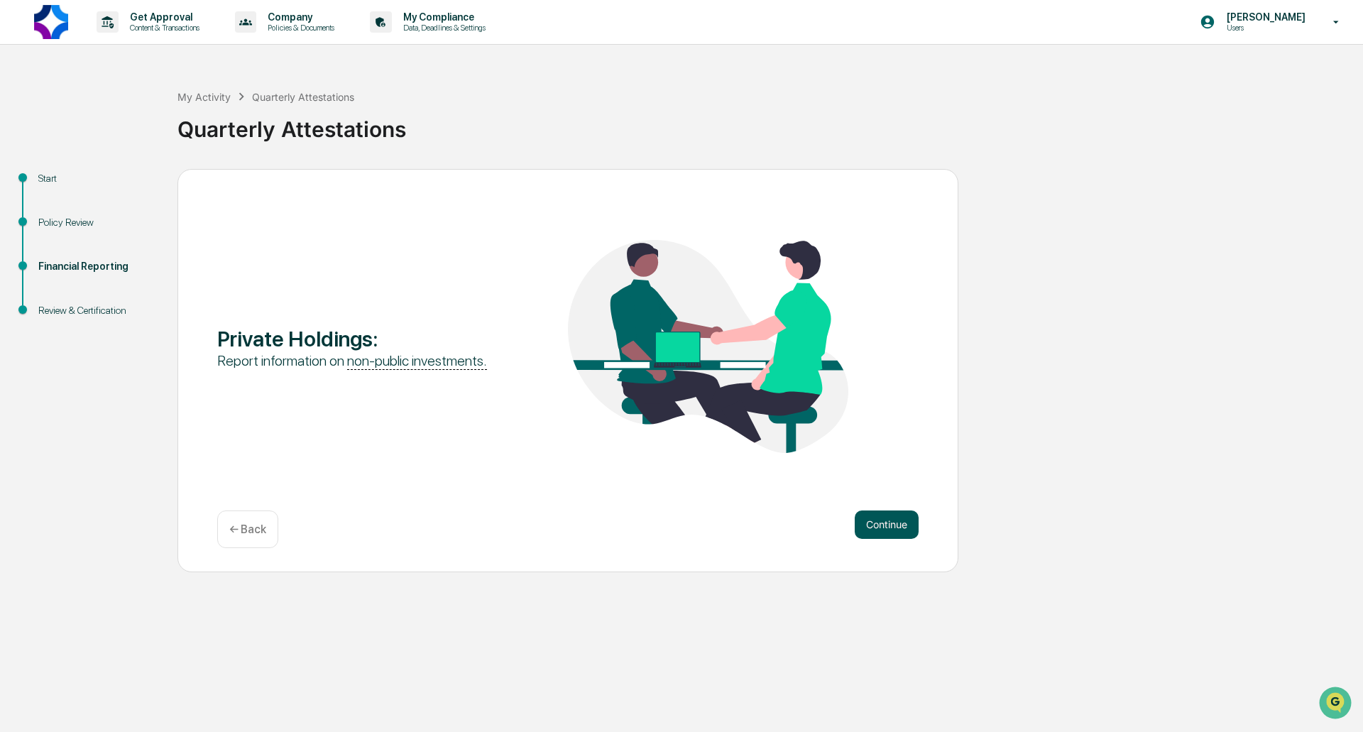
click at [899, 517] on button "Continue" at bounding box center [887, 524] width 64 height 28
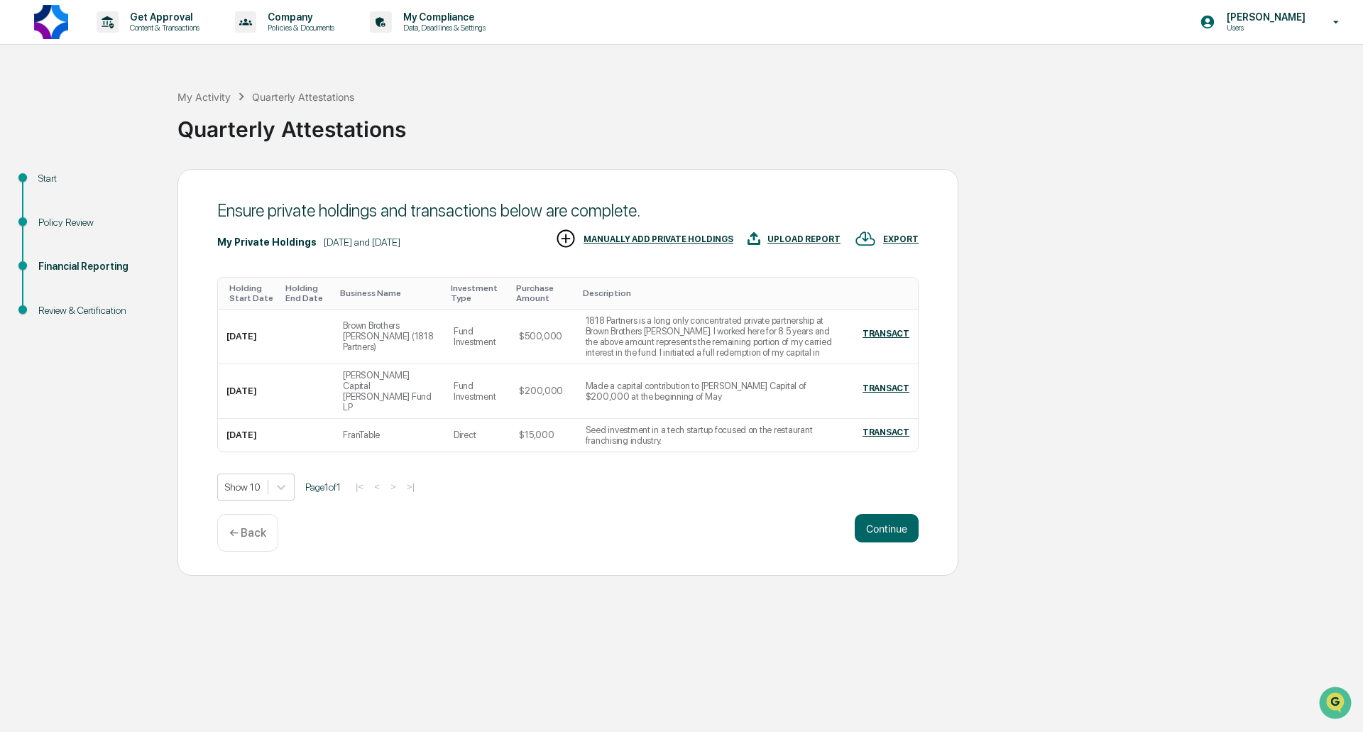
click at [661, 244] on div "MANUALLY ADD PRIVATE HOLDINGS" at bounding box center [658, 239] width 150 height 10
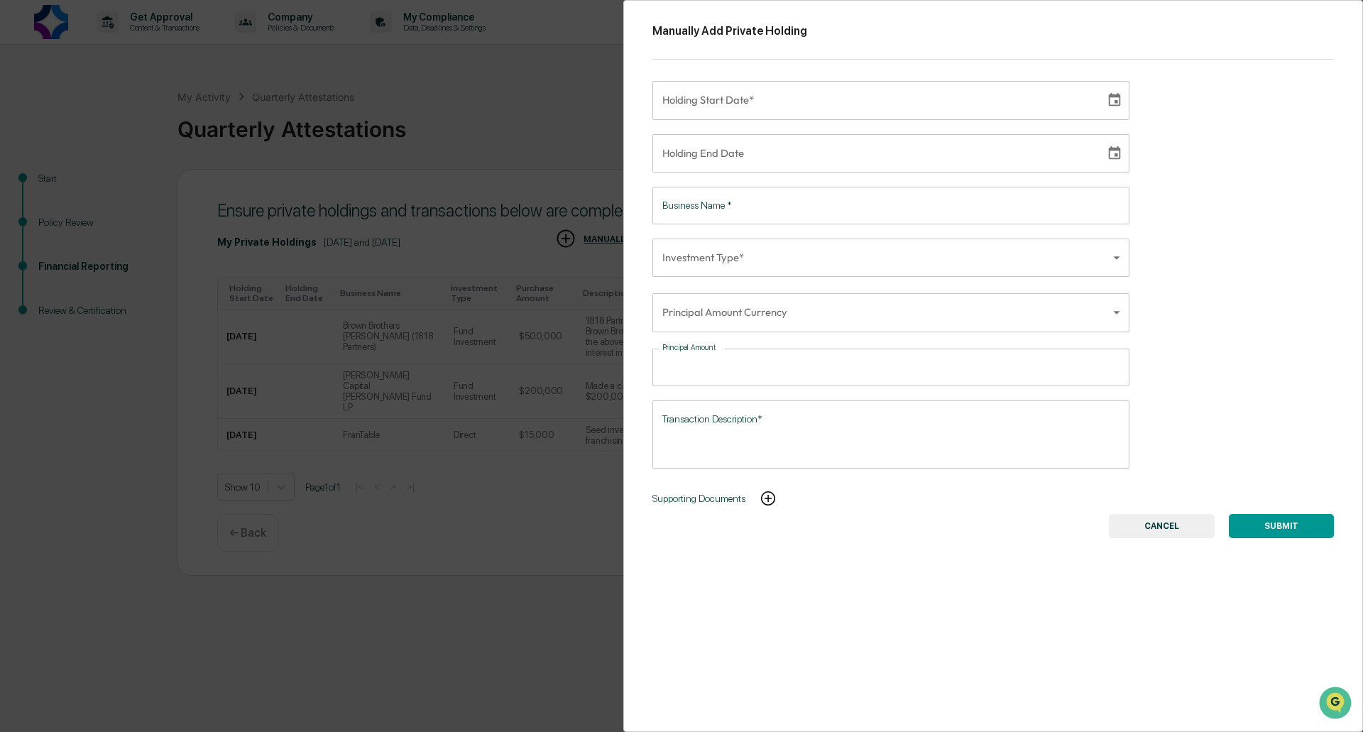
type input "**********"
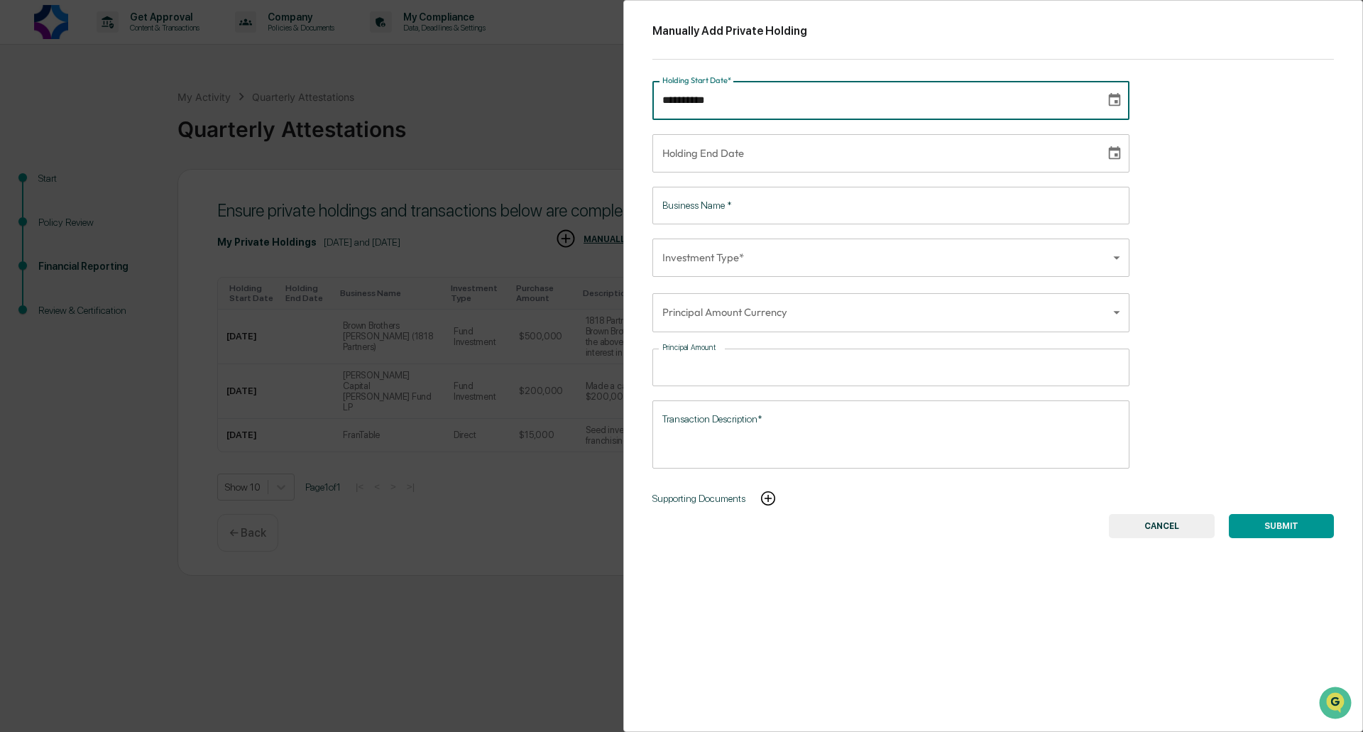
click at [803, 92] on input "**********" at bounding box center [873, 100] width 443 height 38
click at [1185, 523] on button "CANCEL" at bounding box center [1162, 526] width 106 height 24
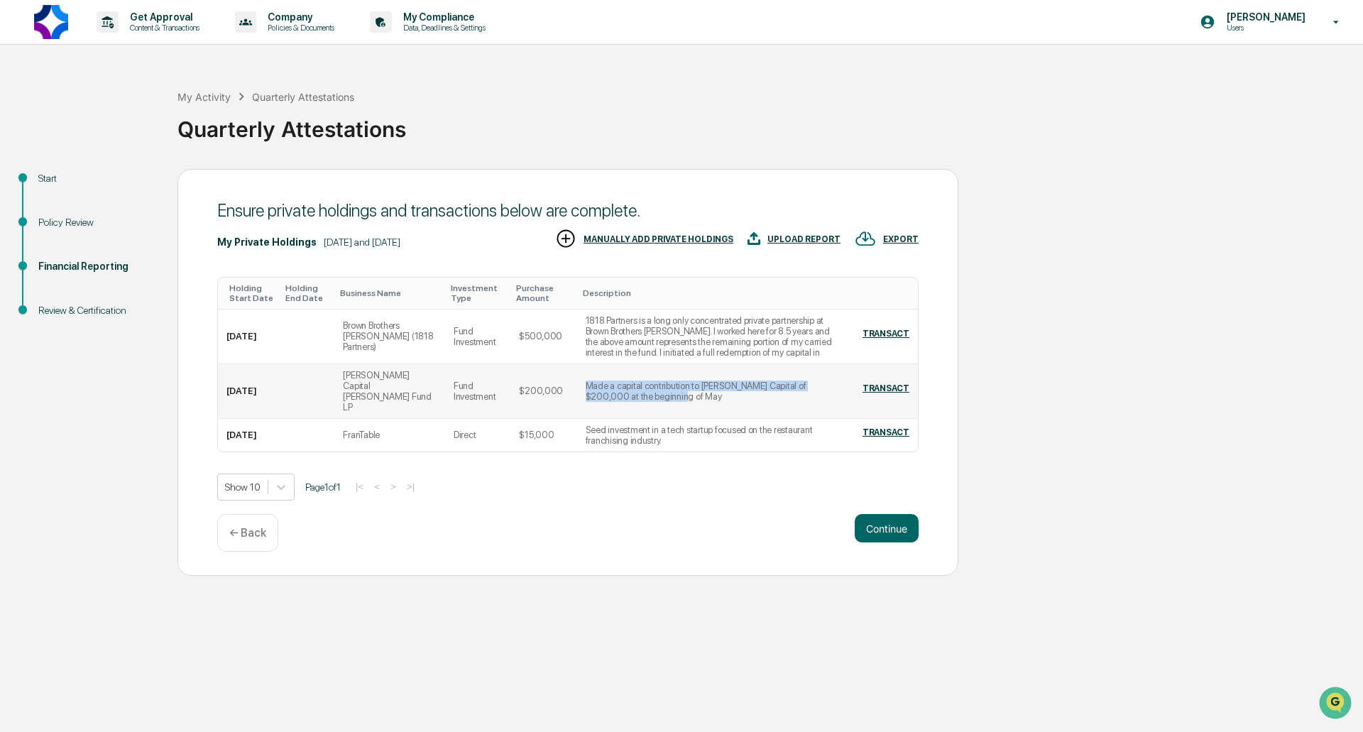
drag, startPoint x: 591, startPoint y: 398, endPoint x: 556, endPoint y: 385, distance: 37.3
click at [577, 385] on td "Made a capital contribution to [PERSON_NAME] Capital of $200,000 at the beginni…" at bounding box center [712, 391] width 270 height 55
copy td "Made a capital contribution to [PERSON_NAME] Capital of $200,000 at the beginni…"
click at [561, 479] on div "Show 10 Page 1 of 1 |< < > >|" at bounding box center [567, 486] width 701 height 27
click at [671, 244] on div "MANUALLY ADD PRIVATE HOLDINGS" at bounding box center [658, 239] width 150 height 10
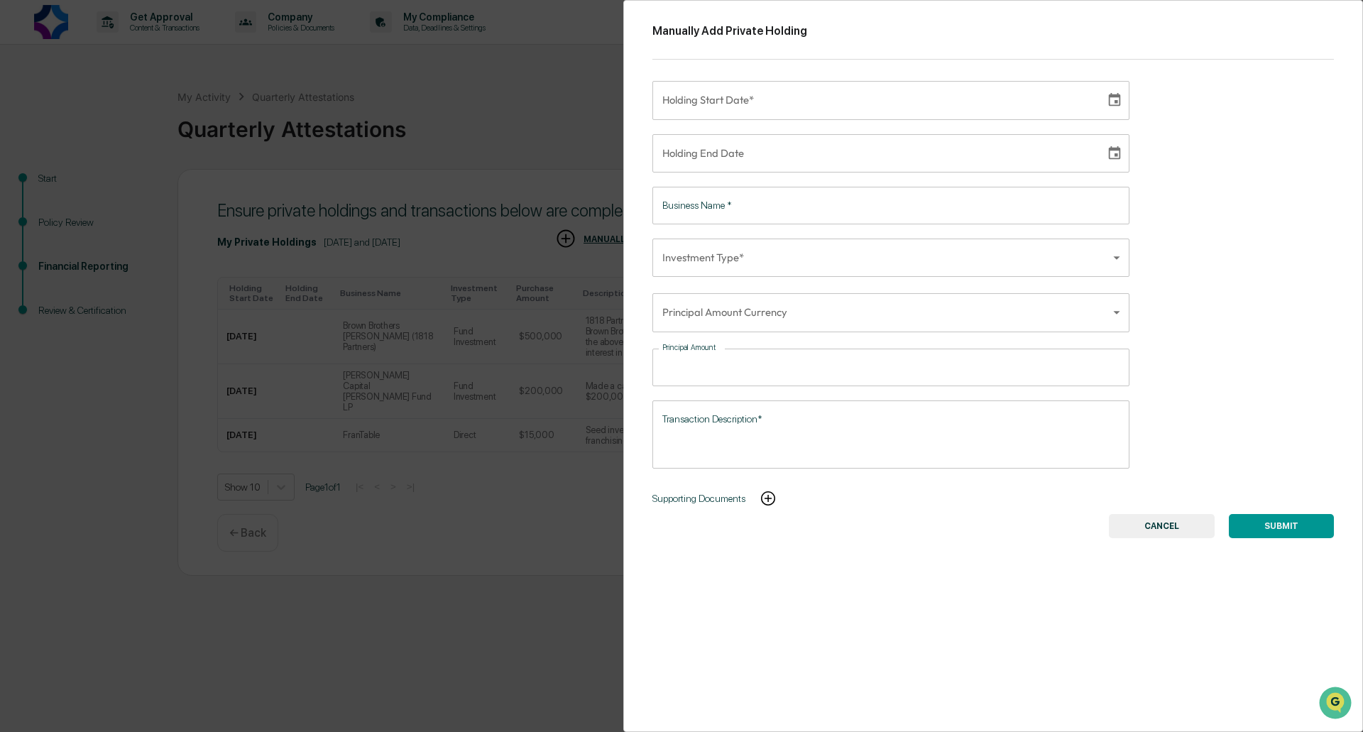
type input "**********"
click at [796, 98] on input "**********" at bounding box center [873, 100] width 443 height 38
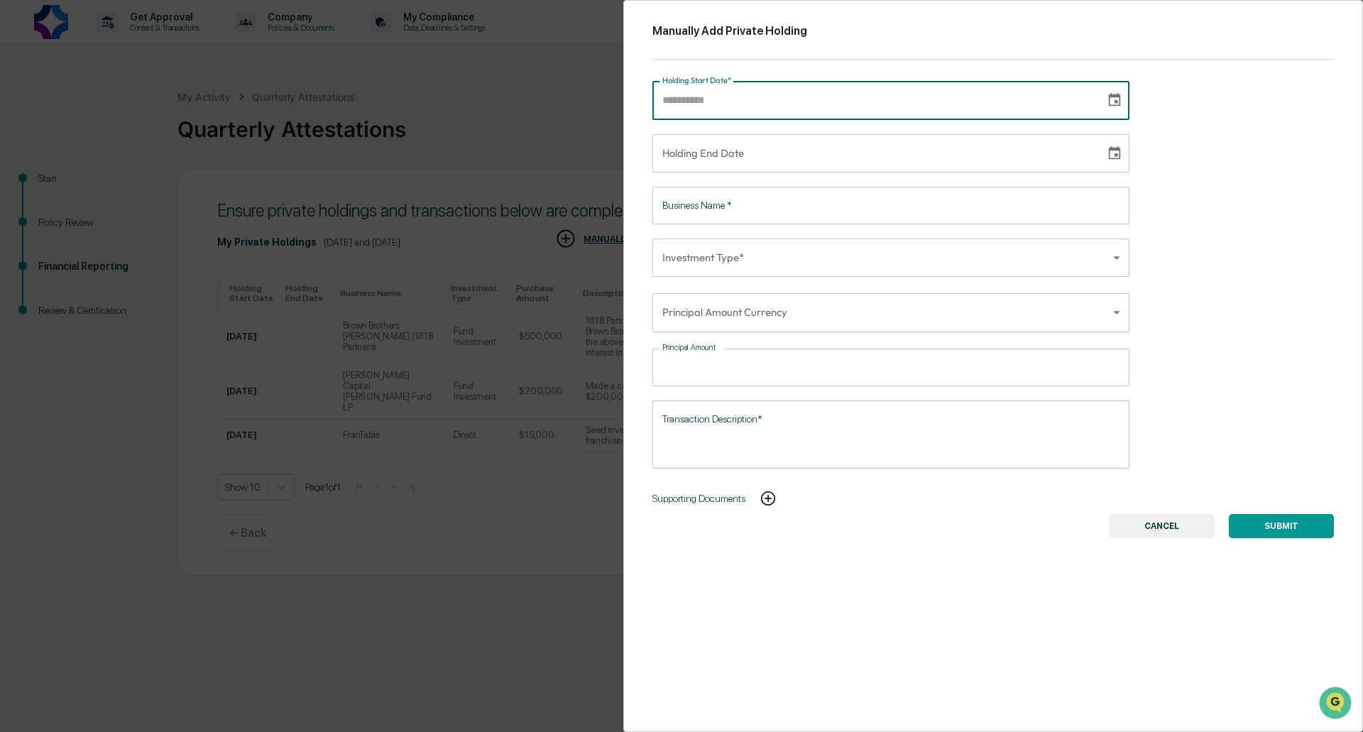
click at [1171, 537] on button "CANCEL" at bounding box center [1162, 526] width 106 height 24
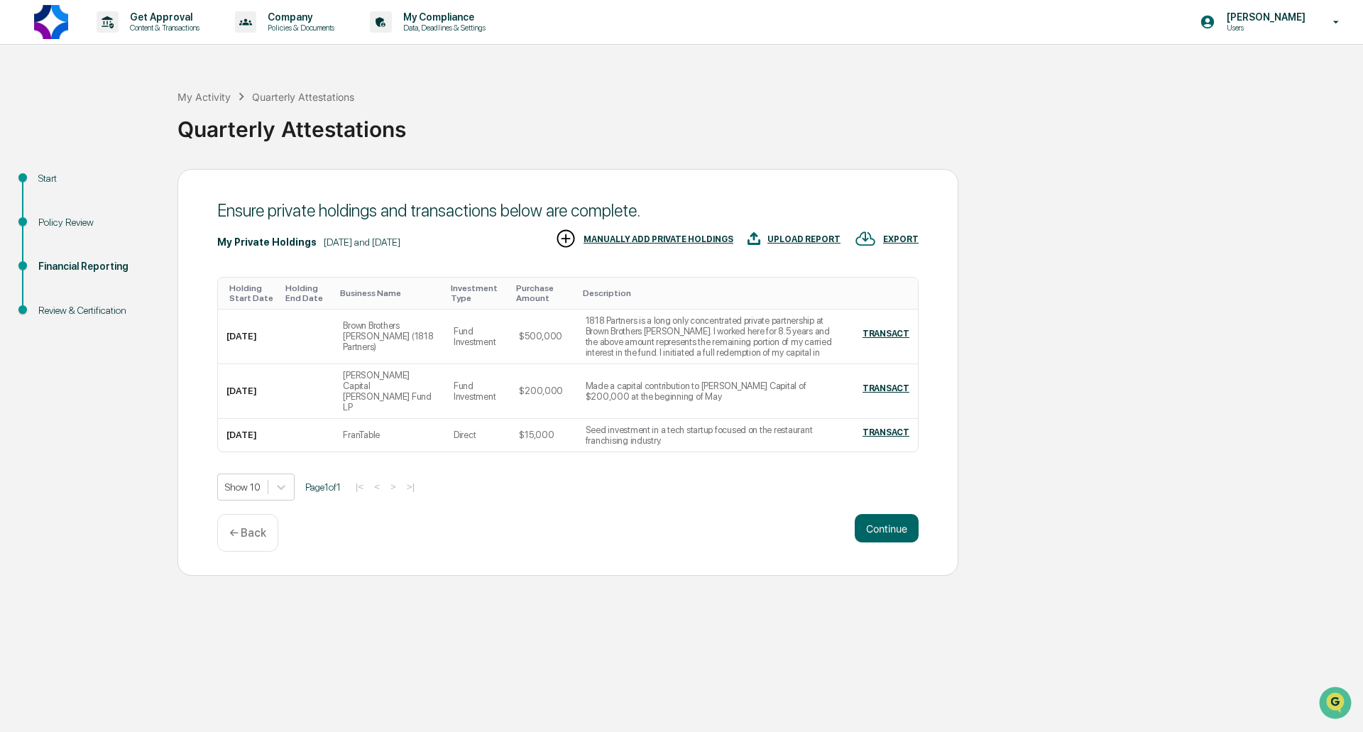
click at [679, 244] on div "MANUALLY ADD PRIVATE HOLDINGS" at bounding box center [658, 239] width 150 height 10
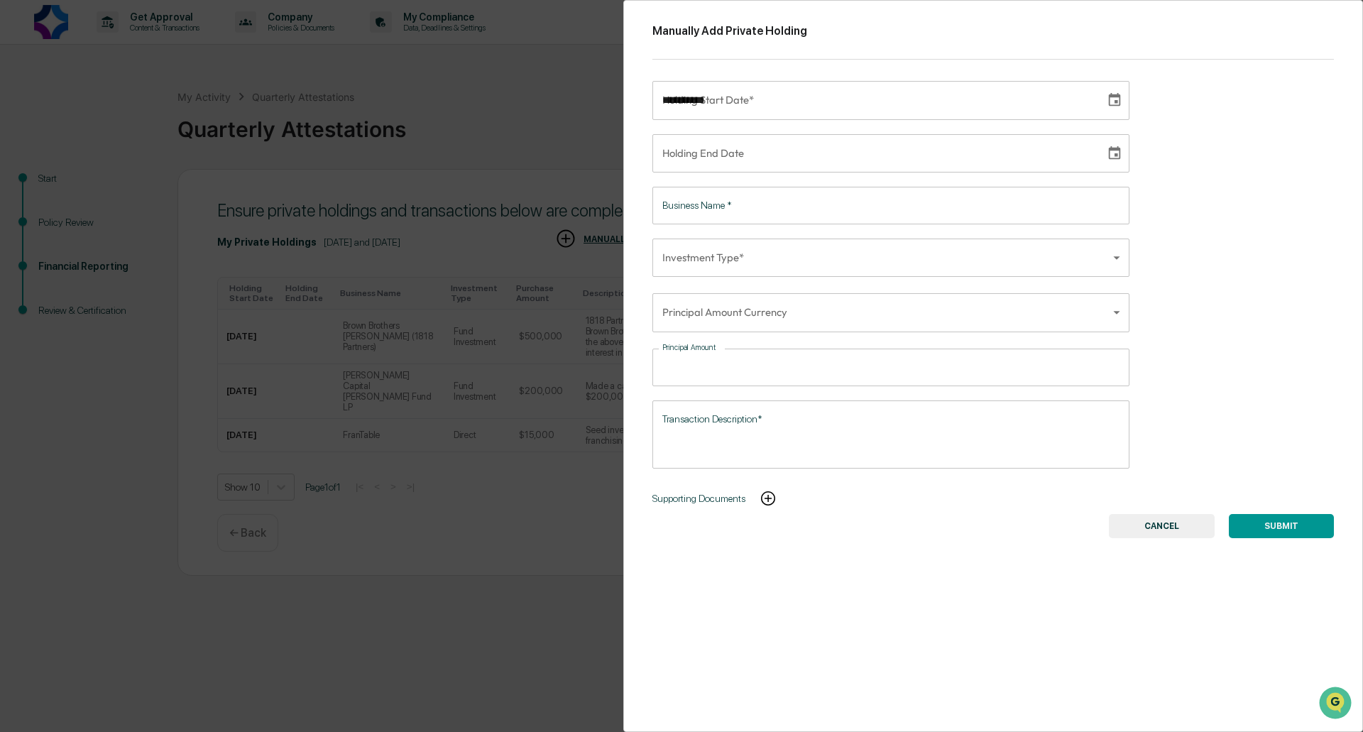
click at [827, 102] on input "**********" at bounding box center [873, 100] width 443 height 38
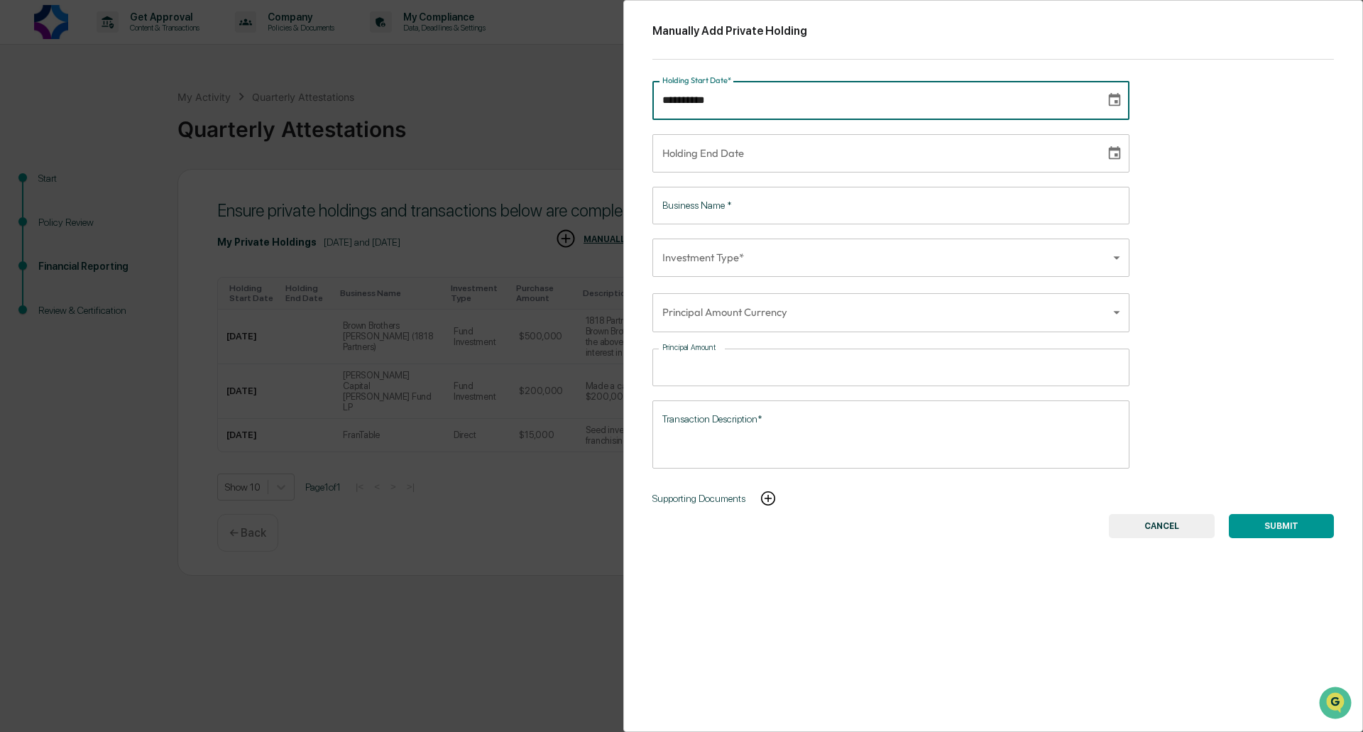
click at [713, 99] on input "**********" at bounding box center [873, 100] width 443 height 38
drag, startPoint x: 674, startPoint y: 97, endPoint x: 686, endPoint y: 109, distance: 16.6
click at [674, 97] on input "**********" at bounding box center [873, 100] width 443 height 38
type input "**********"
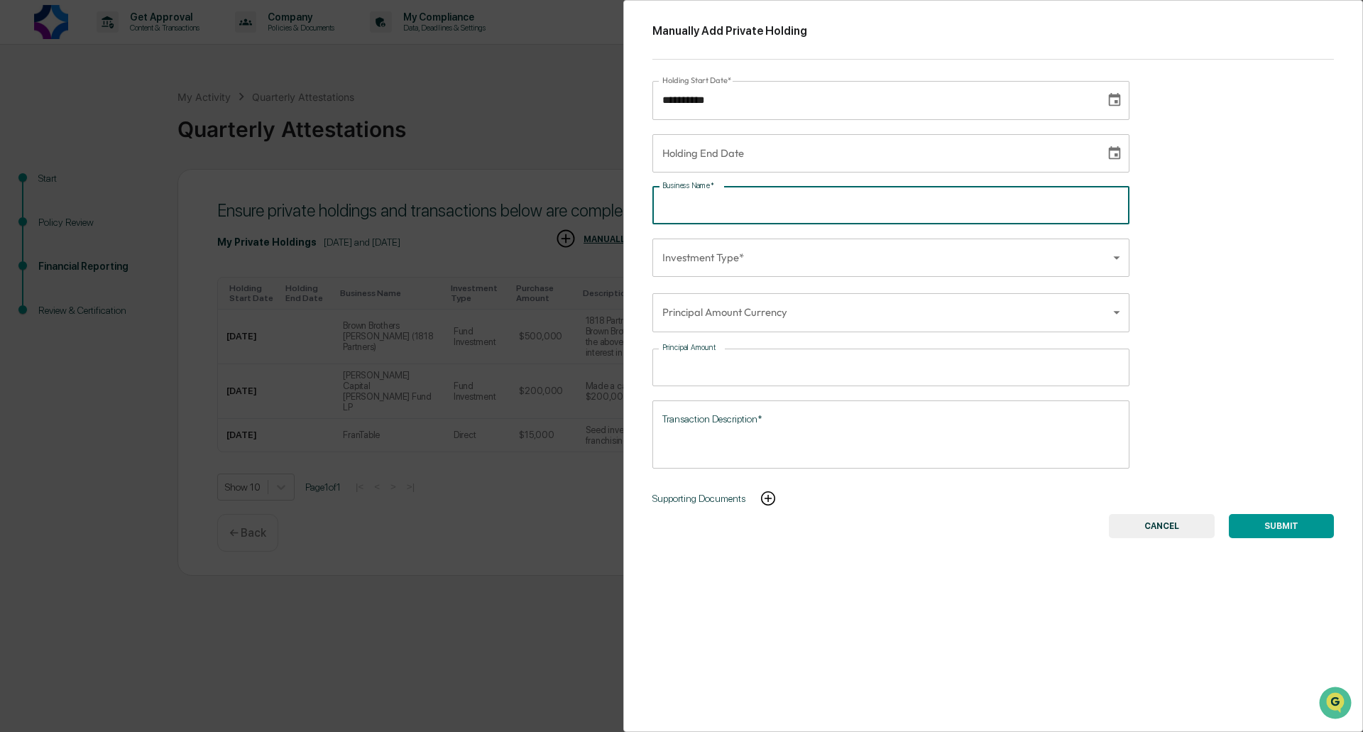
click at [791, 208] on input "Business Name   *" at bounding box center [890, 206] width 477 height 38
type input "**********"
click at [803, 246] on body "Get Approval Content & Transactions Company Policies & Documents My Compliance …" at bounding box center [681, 366] width 1363 height 732
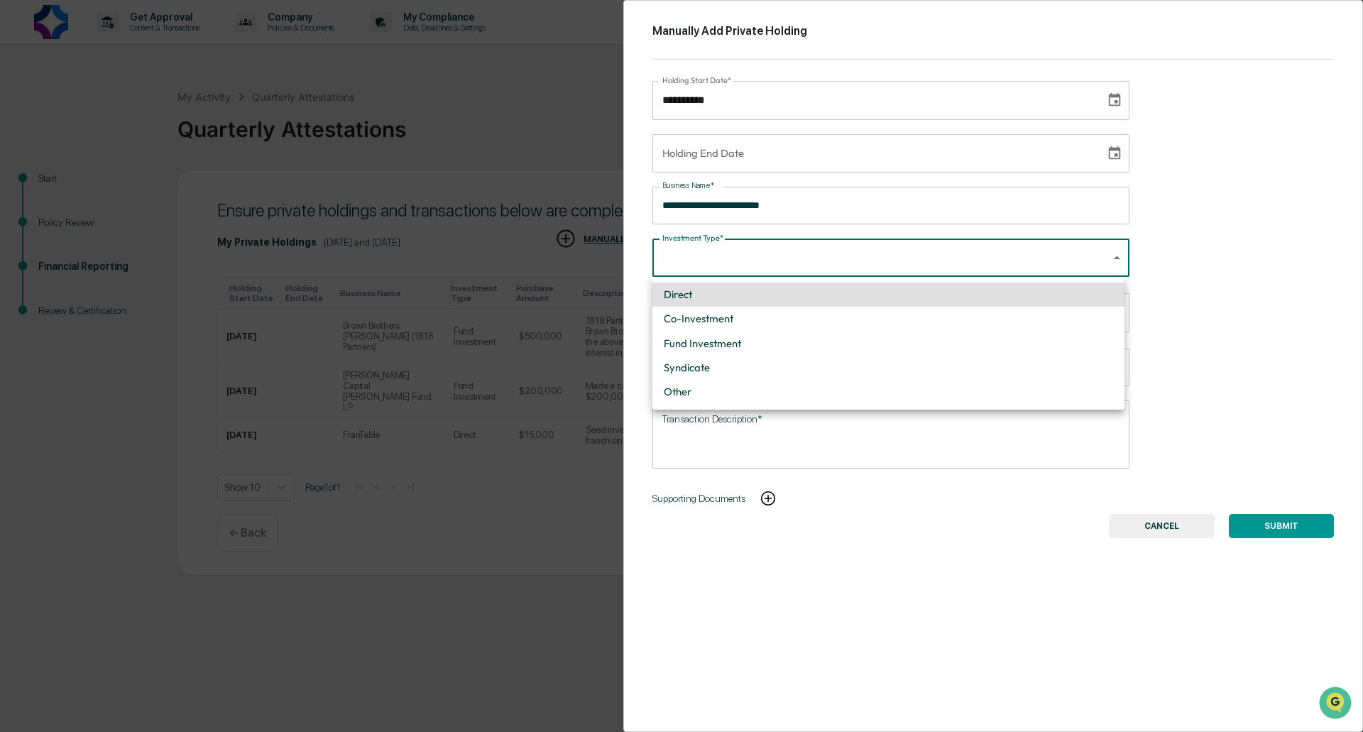
click at [791, 347] on li "Fund Investment" at bounding box center [888, 343] width 472 height 24
type input "**********"
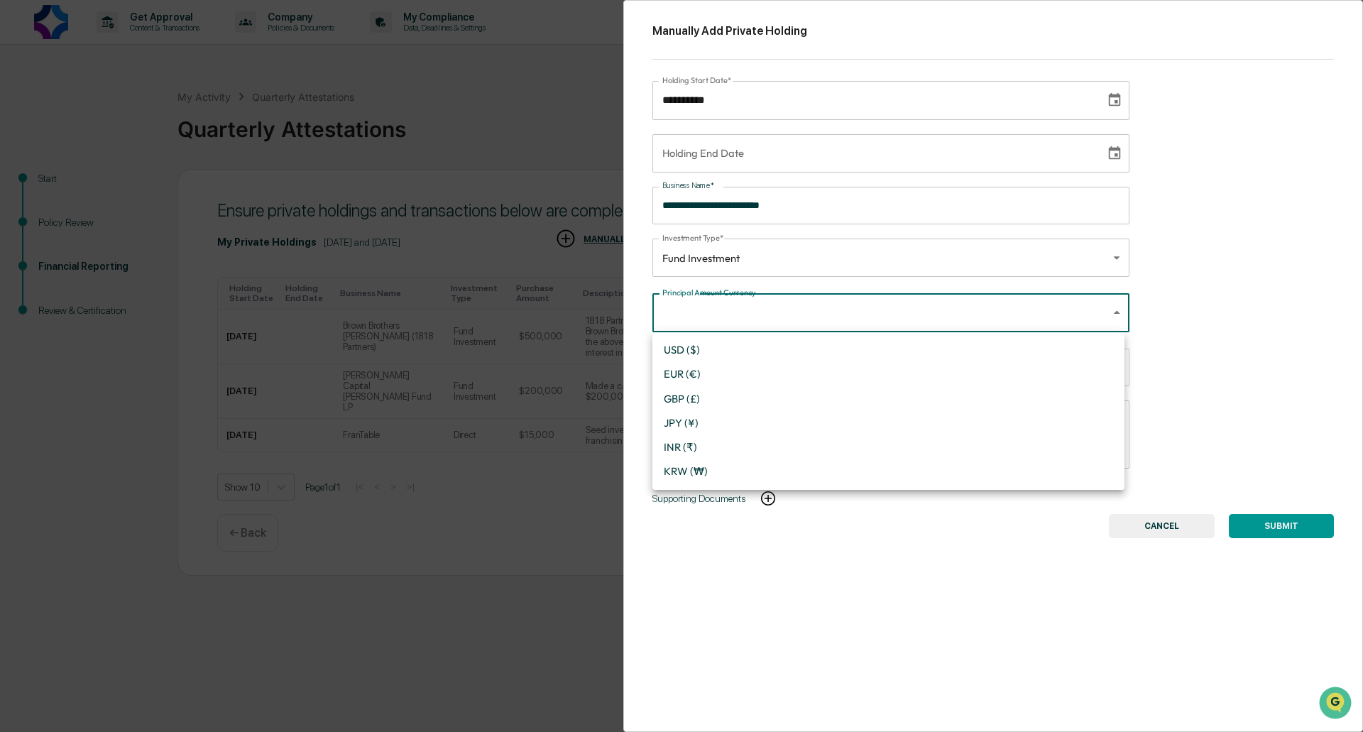
click at [789, 309] on body "Get Approval Content & Transactions Company Policies & Documents My Compliance …" at bounding box center [681, 366] width 1363 height 732
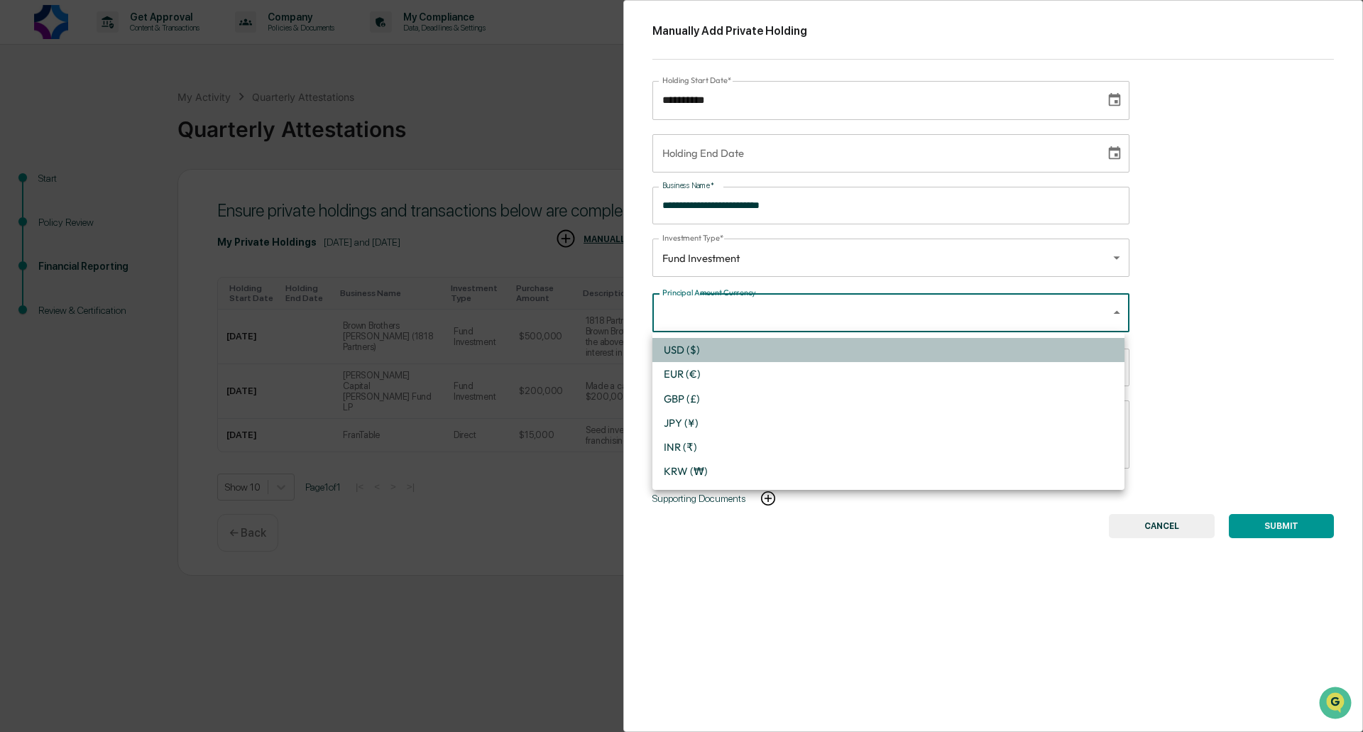
click at [744, 346] on li "USD ($)" at bounding box center [888, 350] width 472 height 24
type input "*"
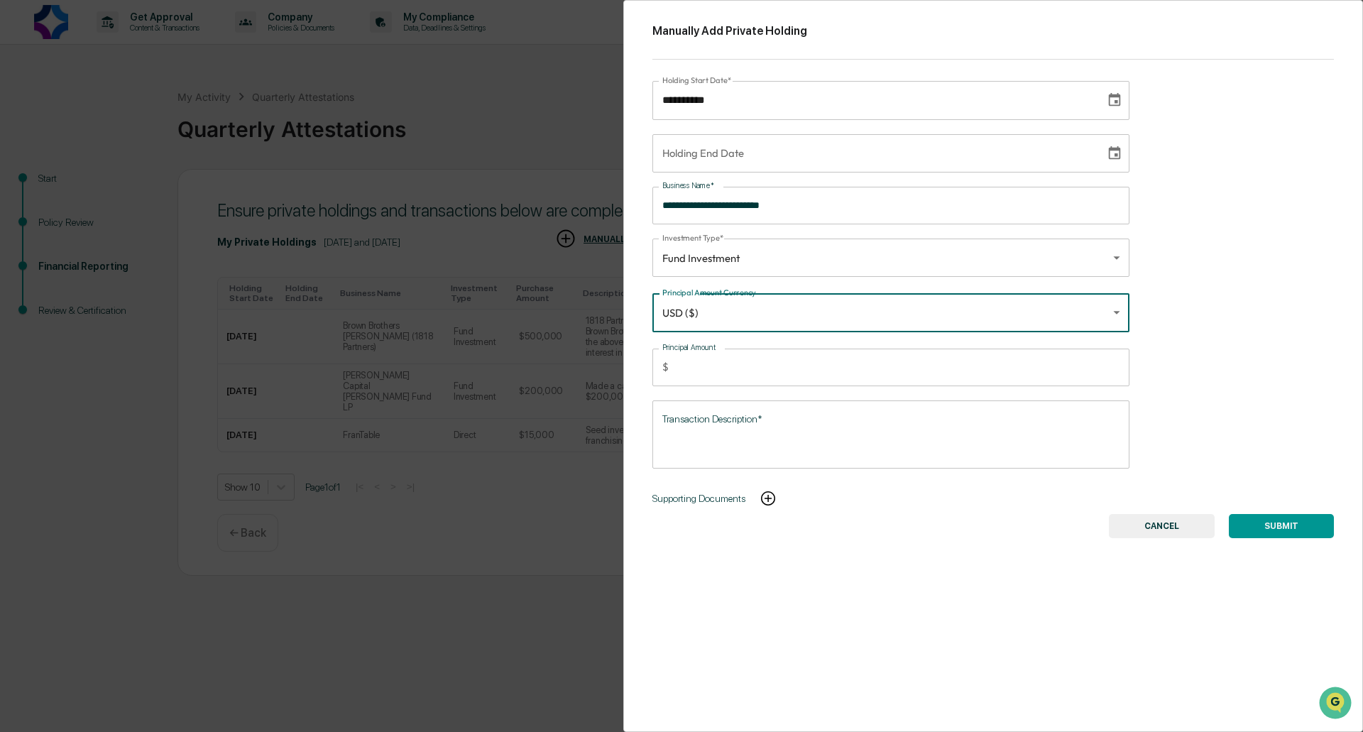
click at [754, 368] on input "Principal Amount" at bounding box center [901, 367] width 455 height 38
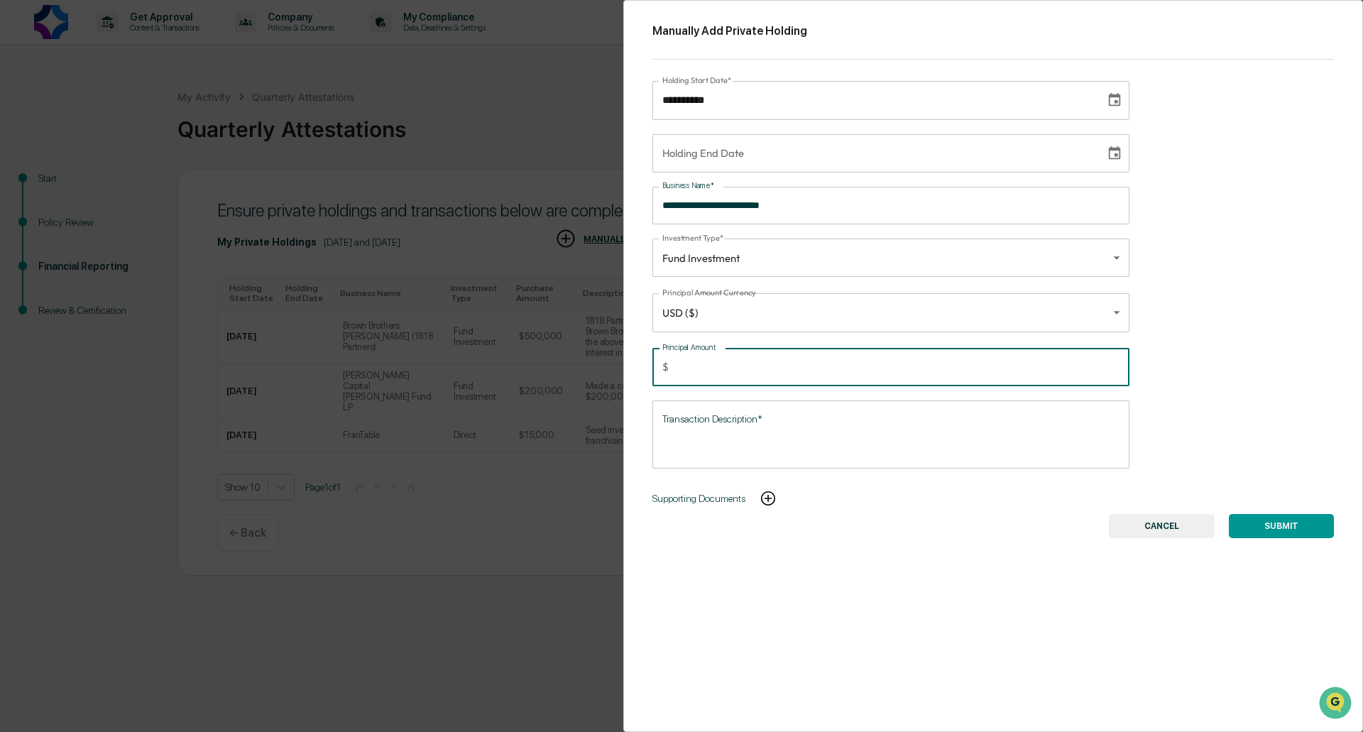
type input "******"
click at [801, 408] on div "* Transaction Description*" at bounding box center [890, 434] width 477 height 68
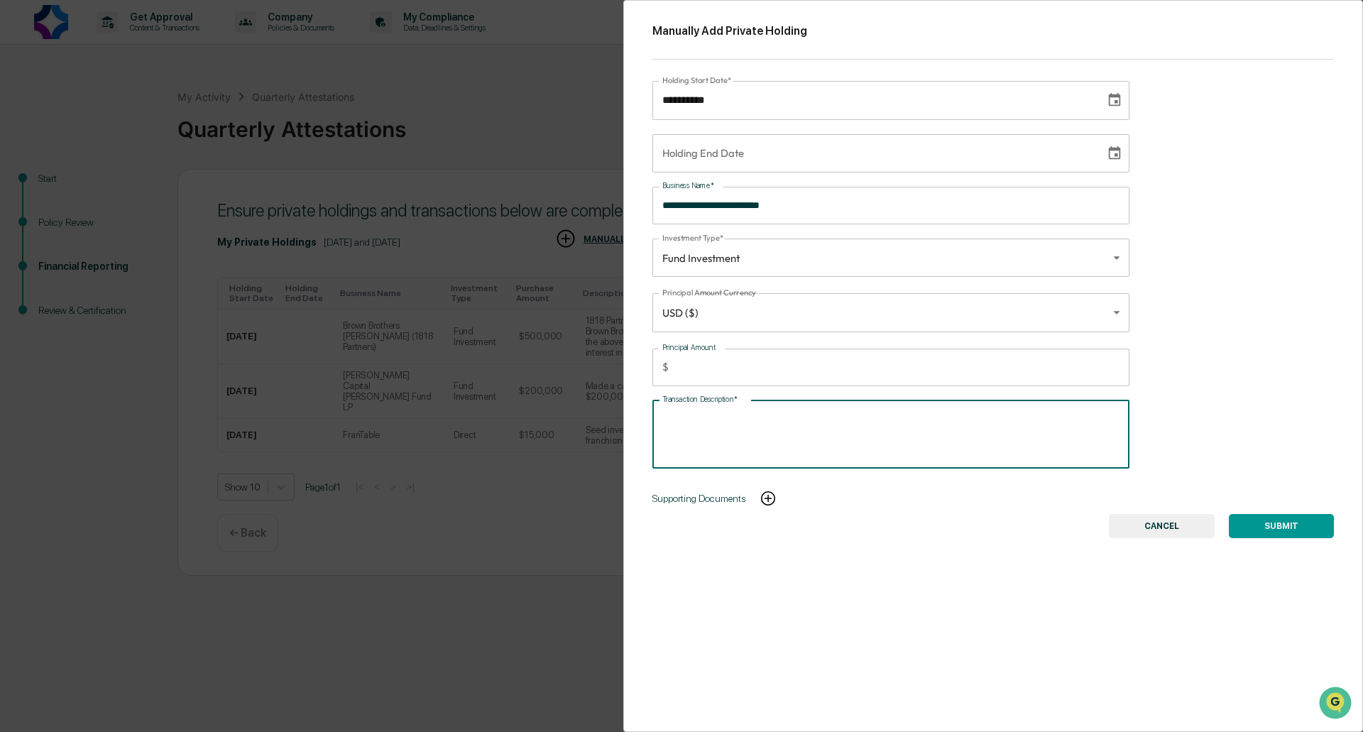
paste textarea "**********"
click at [858, 417] on textarea "**********" at bounding box center [888, 434] width 452 height 45
type textarea "**********"
click at [1274, 522] on button "SUBMIT" at bounding box center [1281, 526] width 105 height 24
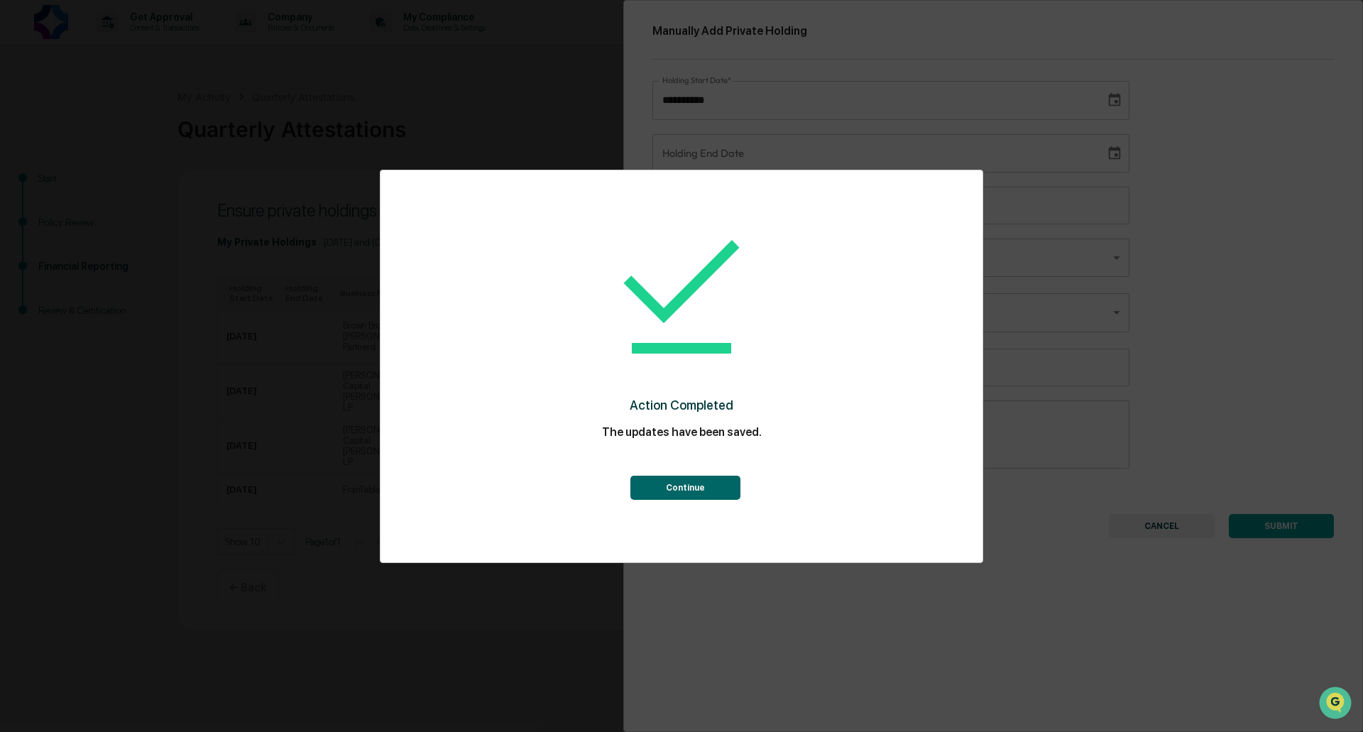
click at [701, 487] on button "Continue" at bounding box center [685, 488] width 110 height 24
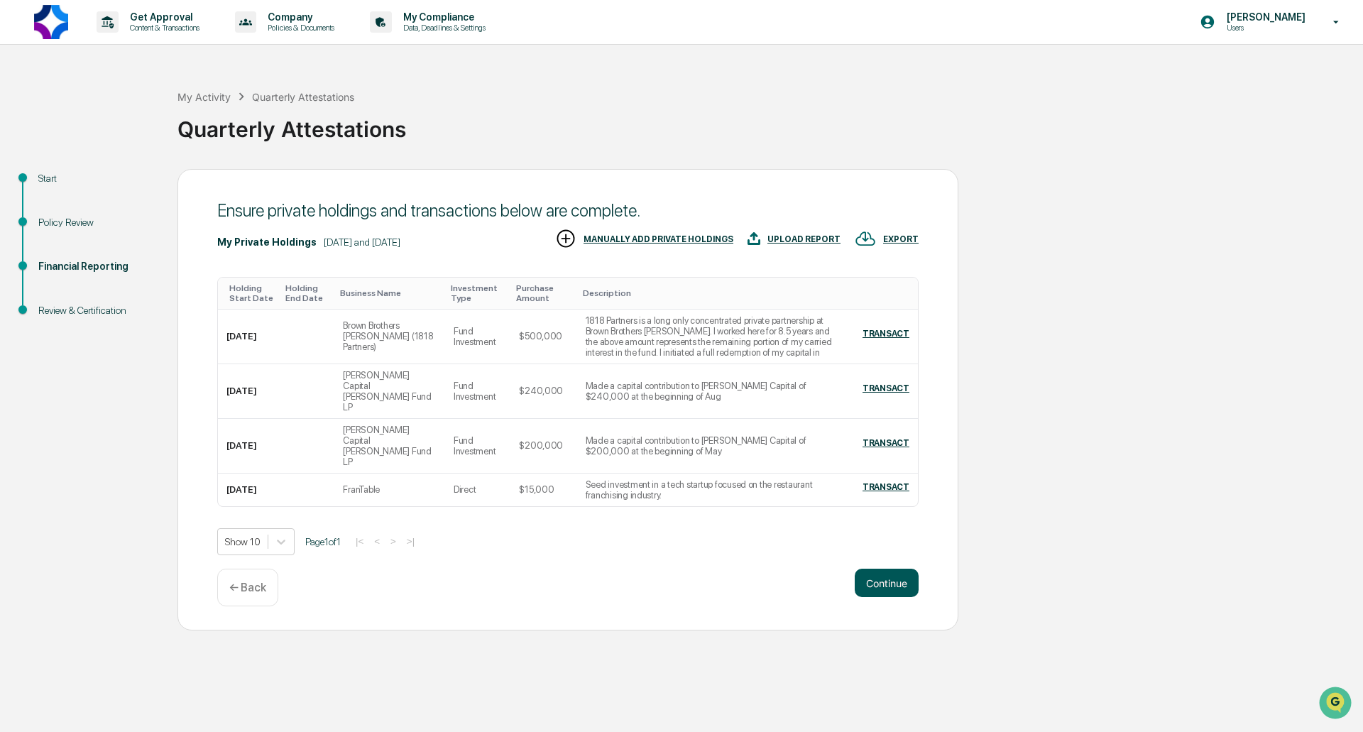
click at [892, 569] on button "Continue" at bounding box center [887, 583] width 64 height 28
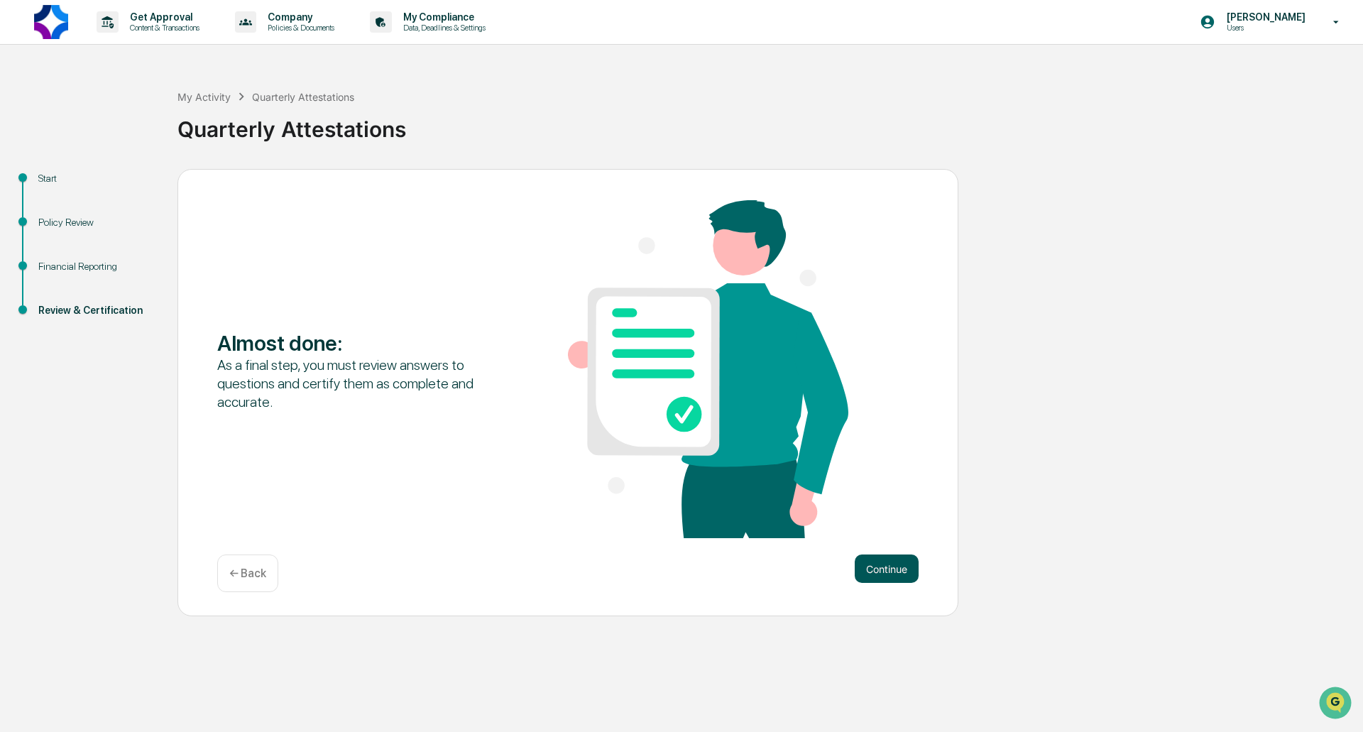
click at [877, 561] on button "Continue" at bounding box center [887, 568] width 64 height 28
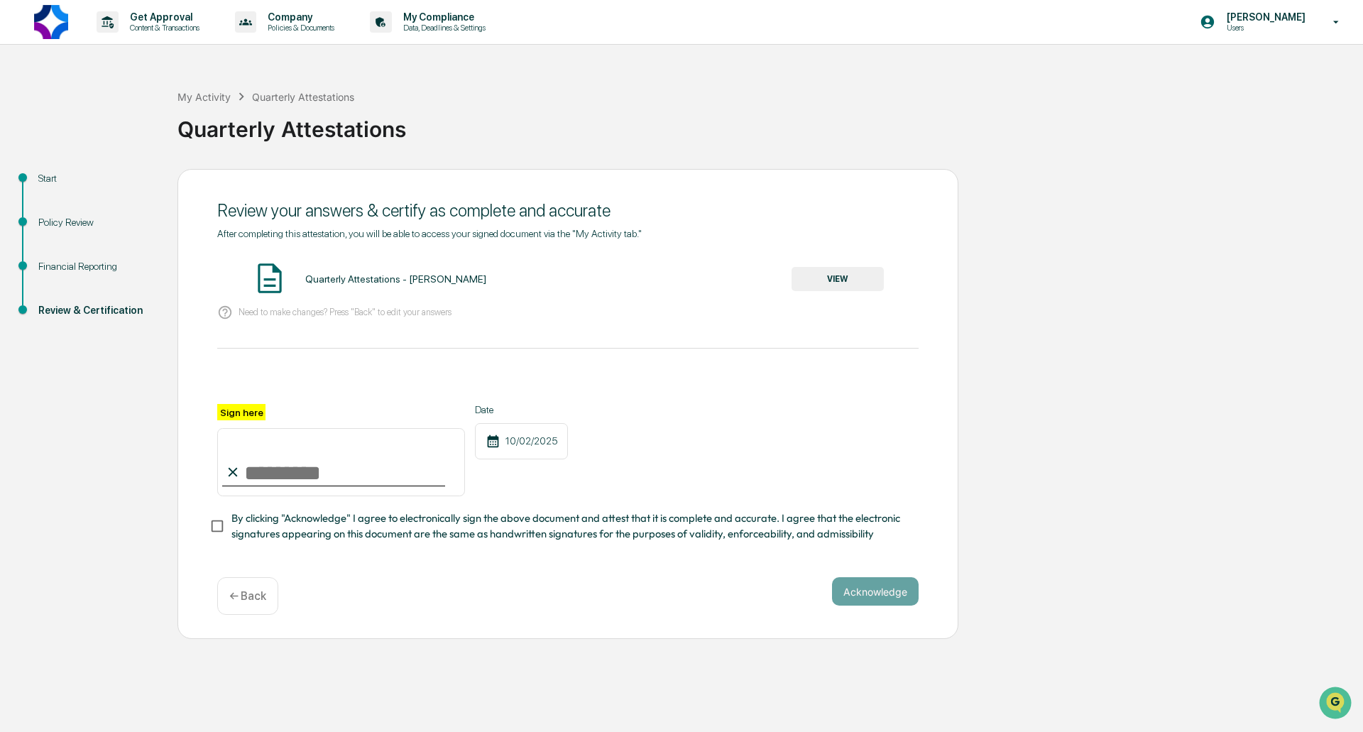
click at [830, 280] on button "VIEW" at bounding box center [837, 279] width 92 height 24
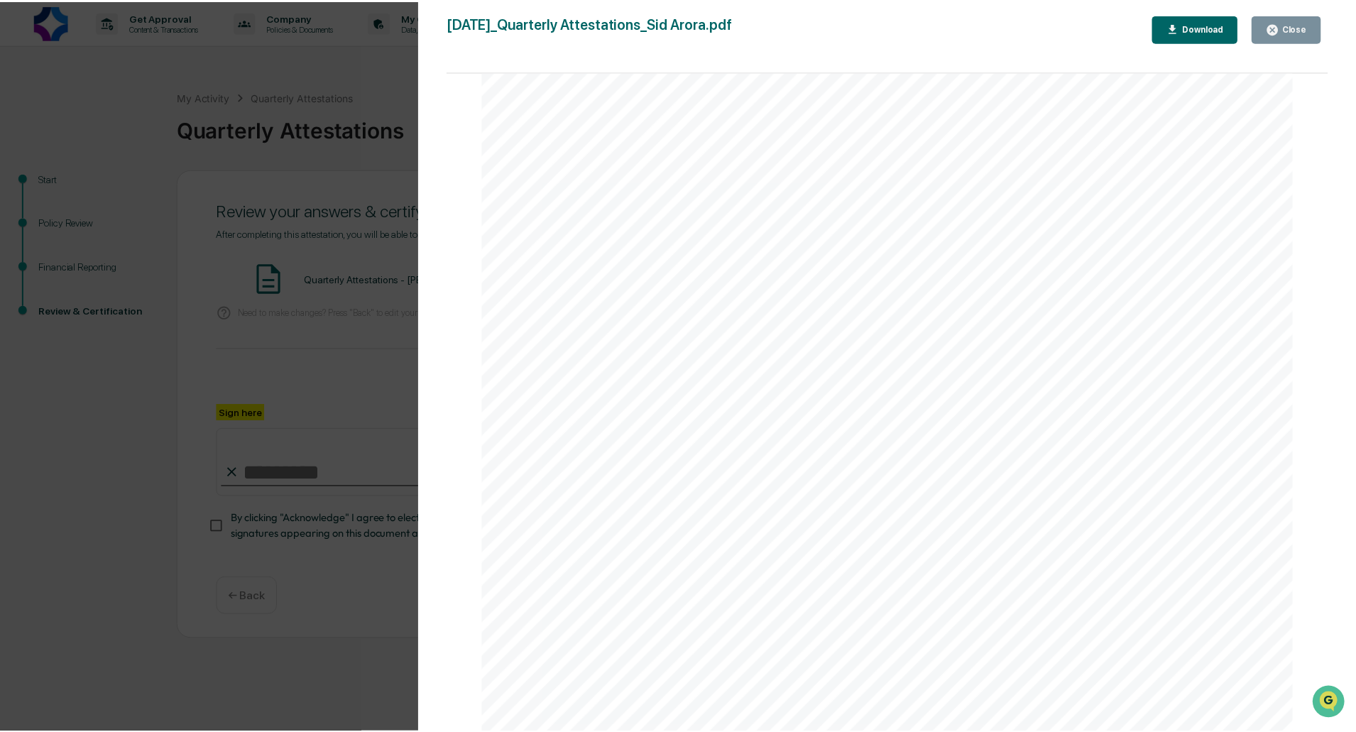
scroll to position [4681, 0]
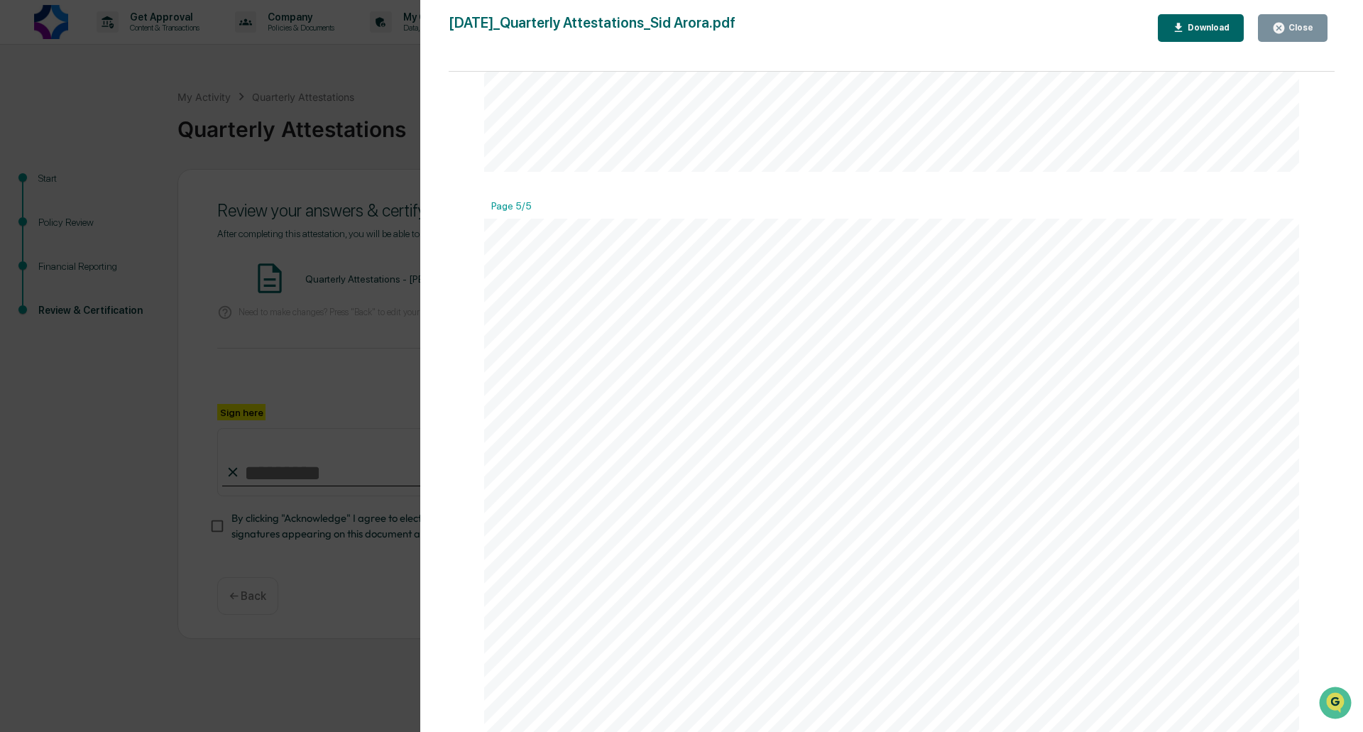
click at [1298, 35] on button "Close" at bounding box center [1293, 28] width 70 height 28
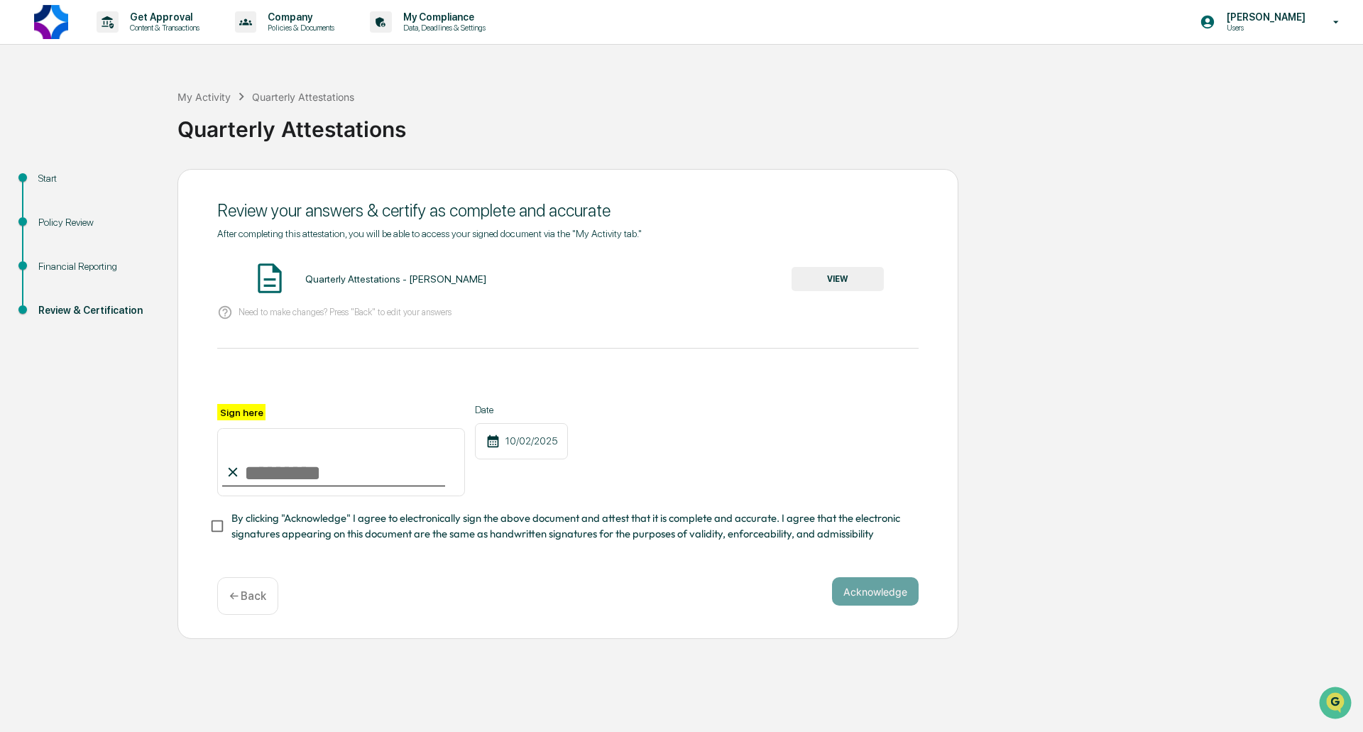
drag, startPoint x: 288, startPoint y: 457, endPoint x: 295, endPoint y: 466, distance: 11.6
click at [288, 457] on input "Sign here" at bounding box center [341, 462] width 248 height 68
type input "**********"
click at [608, 405] on div "**********" at bounding box center [567, 450] width 701 height 92
click at [872, 591] on button "Acknowledge" at bounding box center [875, 591] width 87 height 28
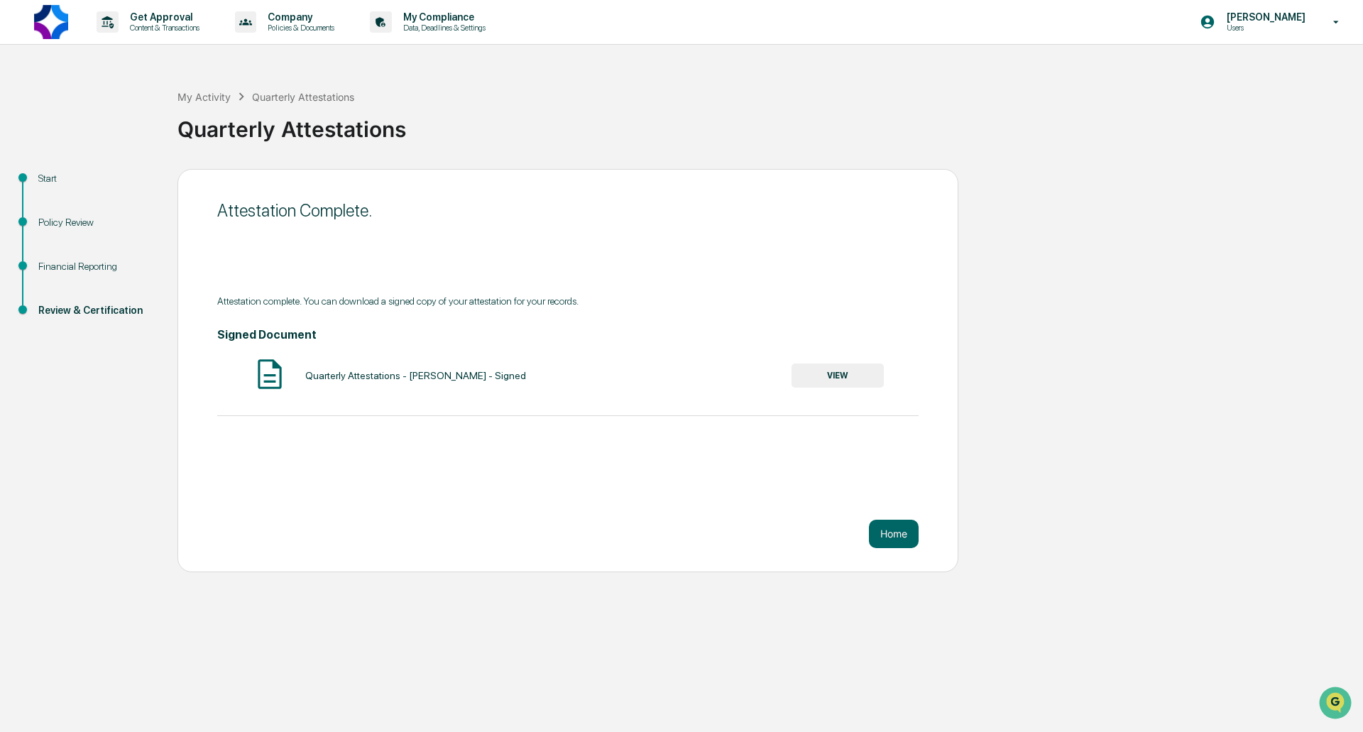
click at [842, 368] on button "VIEW" at bounding box center [837, 375] width 92 height 24
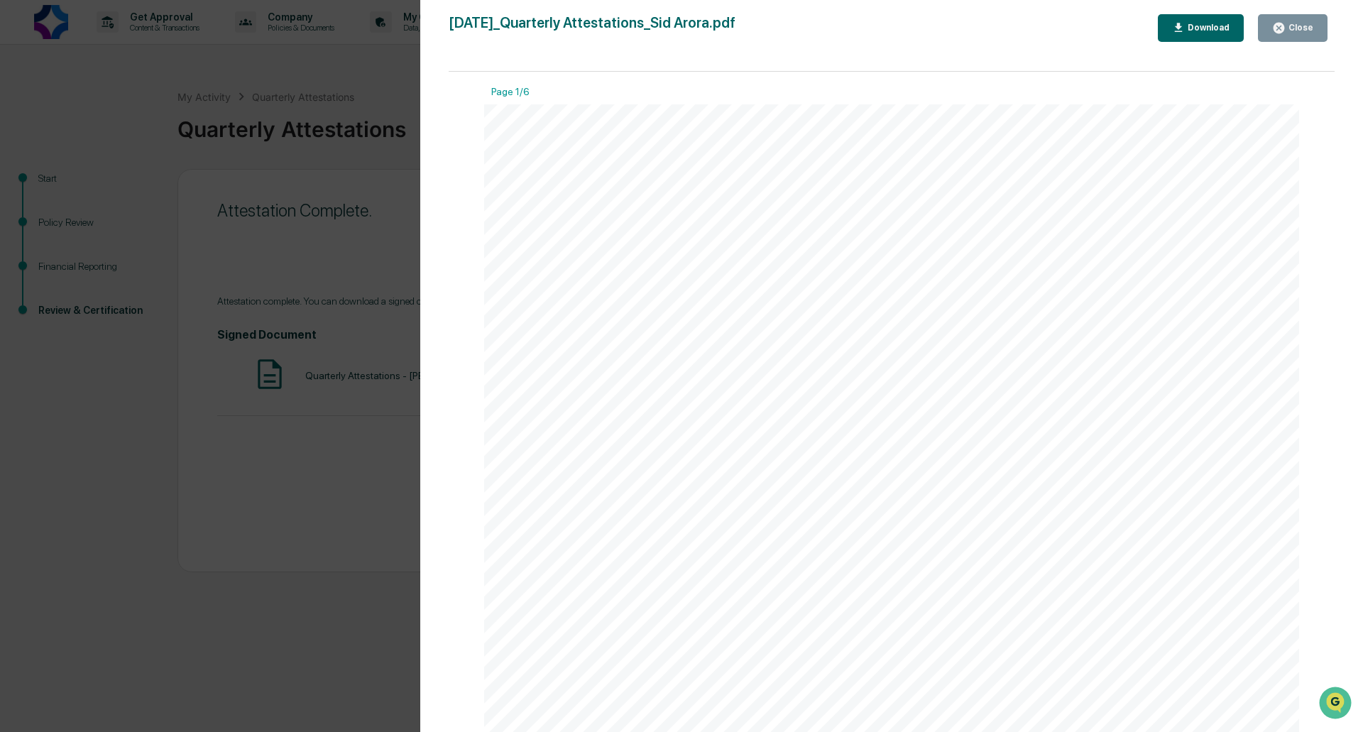
click at [1236, 21] on button "Download" at bounding box center [1201, 28] width 87 height 28
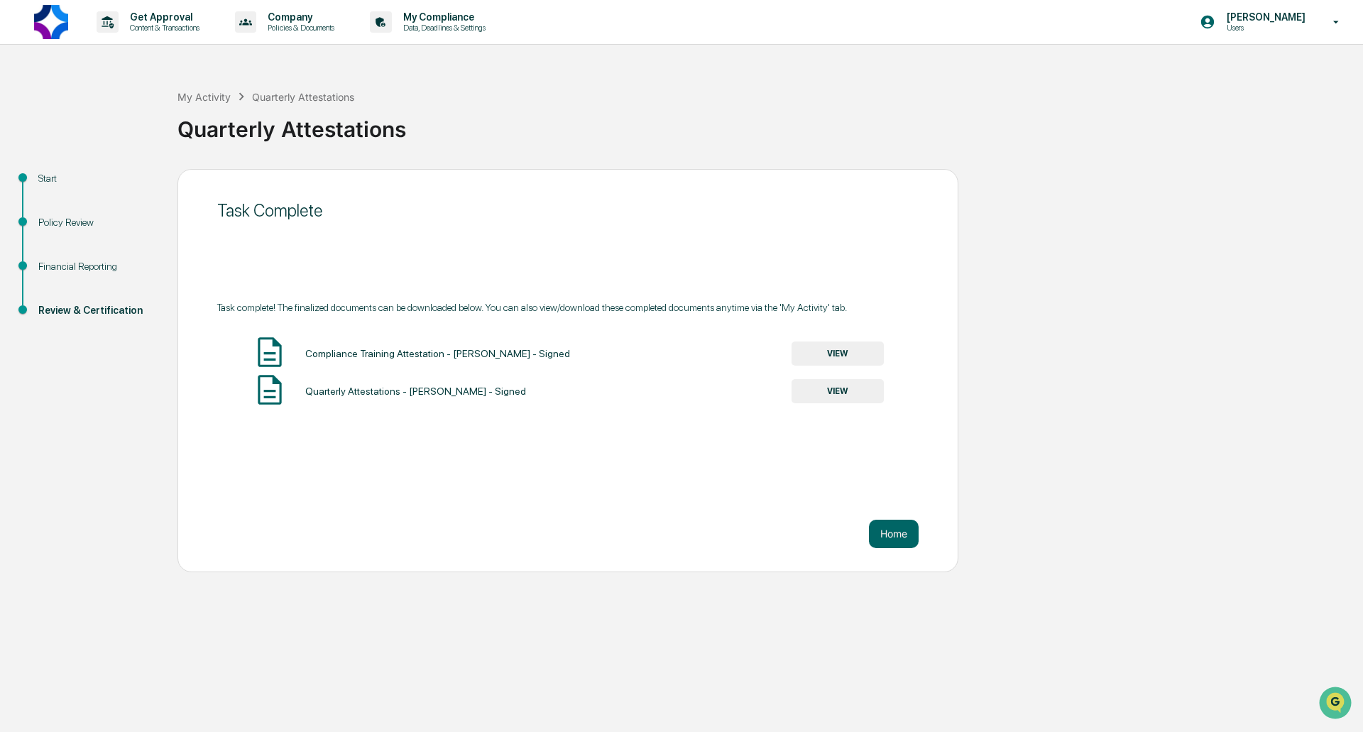
click at [845, 353] on button "VIEW" at bounding box center [837, 353] width 92 height 24
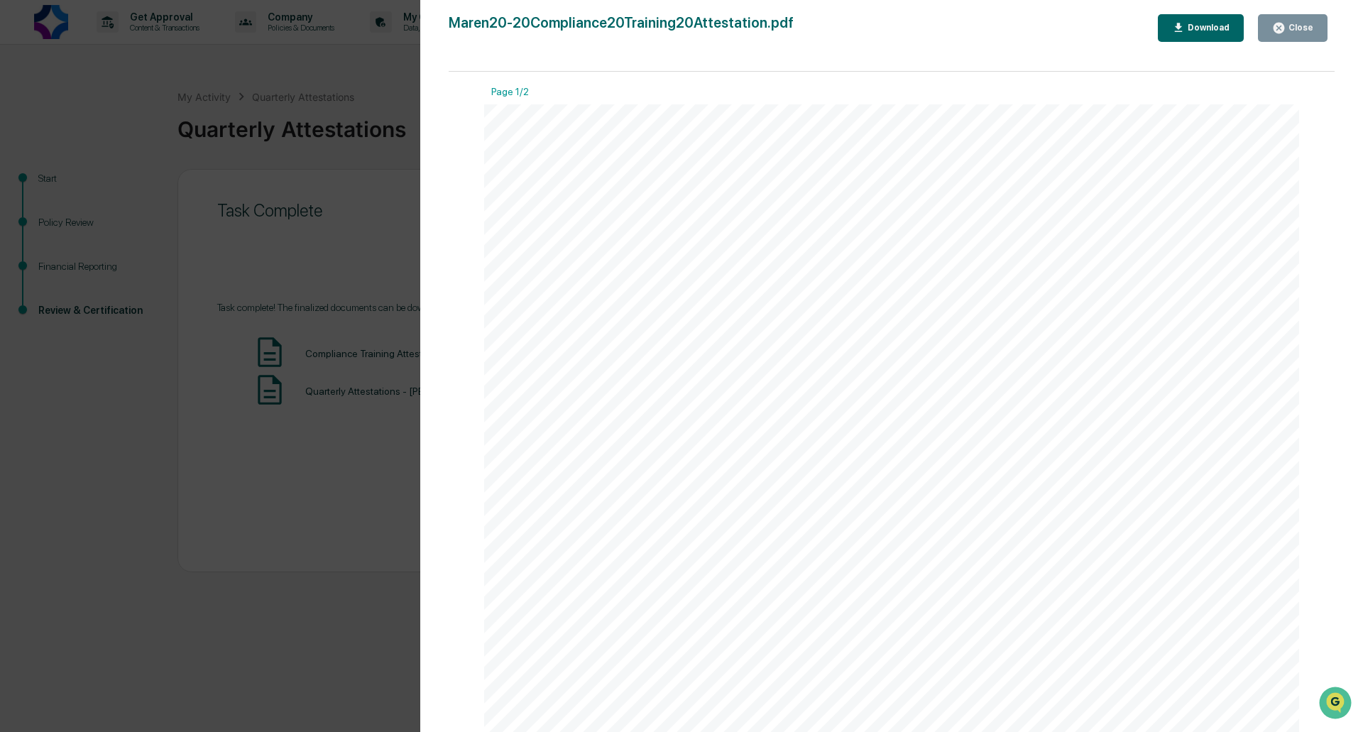
click at [1221, 23] on div "Download" at bounding box center [1207, 28] width 45 height 10
click at [1301, 26] on div "Close" at bounding box center [1299, 28] width 28 height 10
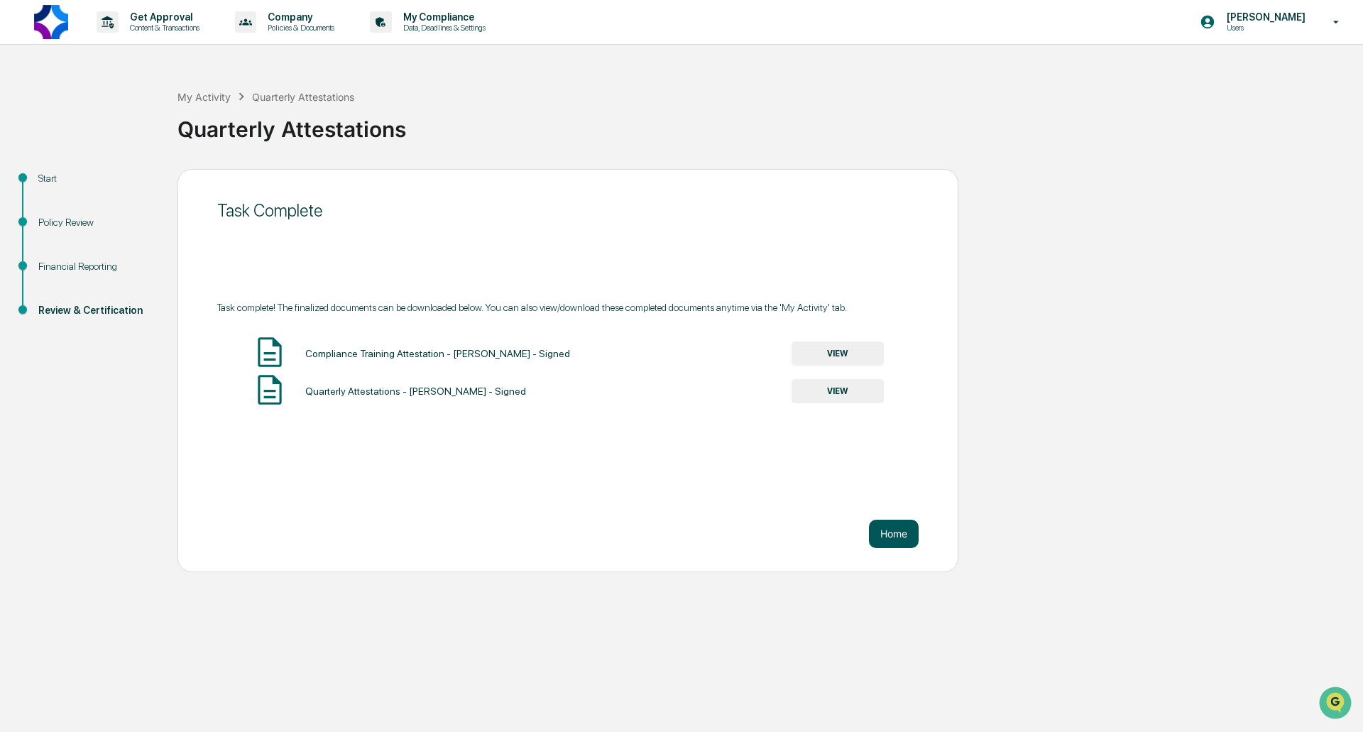
click at [899, 527] on button "Home" at bounding box center [894, 534] width 50 height 28
